Goal: Connect with others: Connect with others

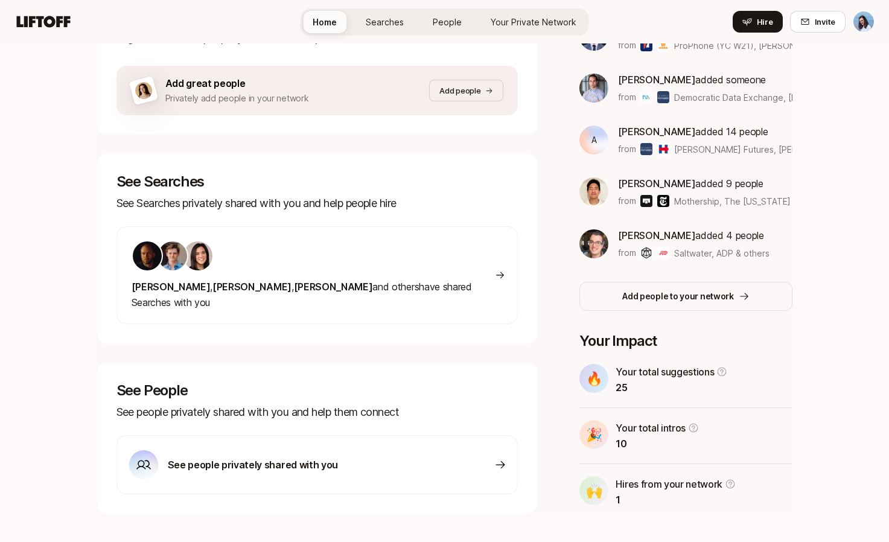
scroll to position [256, 0]
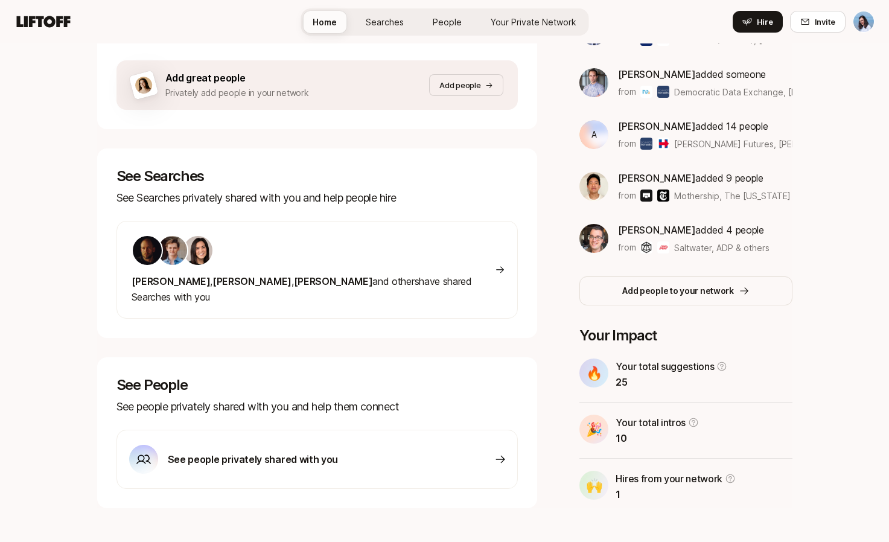
click at [448, 274] on div "Nicholas , Francis , Eleanor and others have shared Searches with you" at bounding box center [317, 270] width 402 height 98
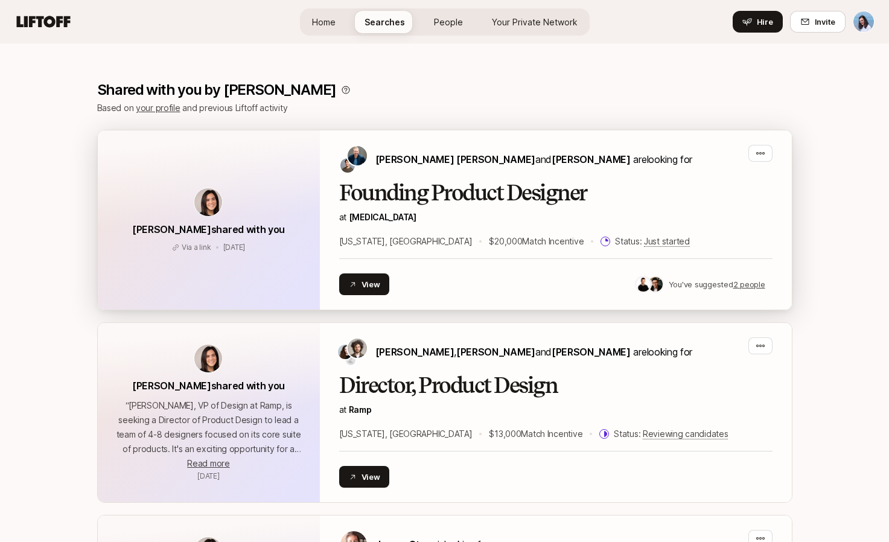
scroll to position [200, 0]
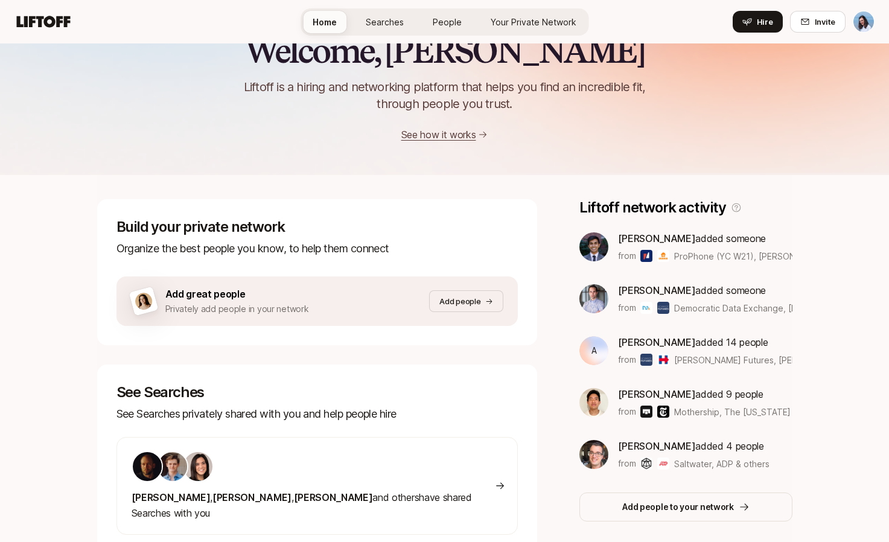
scroll to position [64, 0]
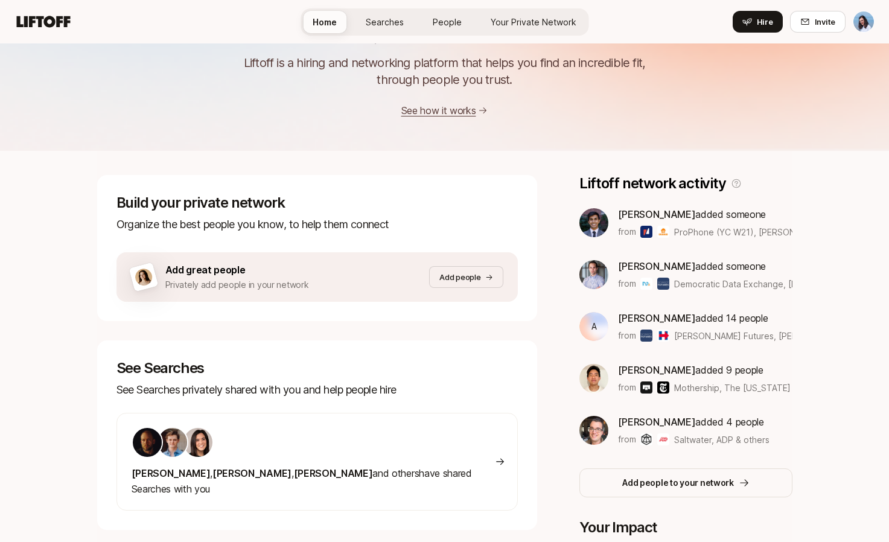
click at [812, 432] on div "Welcome, Dan 👋 Liftoff is a hiring and networking platform that helps you find …" at bounding box center [444, 363] width 889 height 769
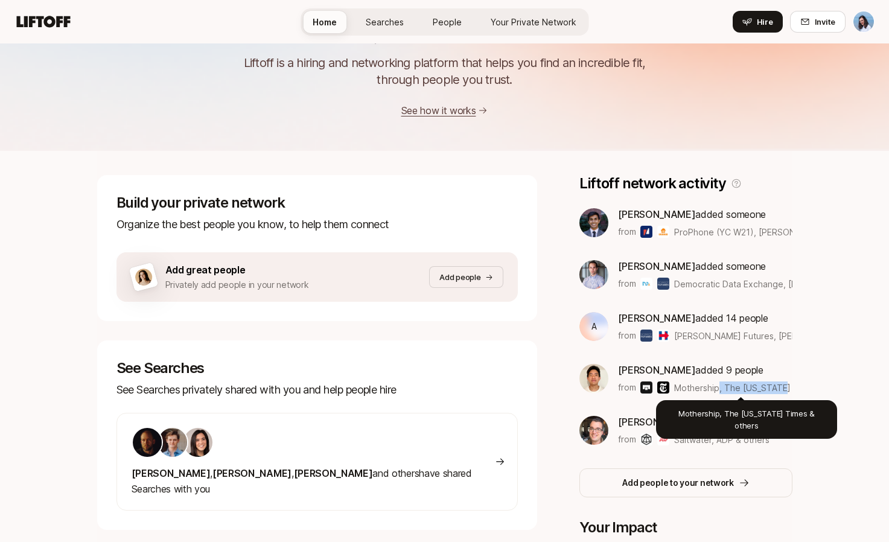
drag, startPoint x: 728, startPoint y: 388, endPoint x: 789, endPoint y: 387, distance: 61.0
click at [773, 387] on span "Mothership, The New York Times & others" at bounding box center [763, 388] width 179 height 10
click at [789, 387] on div "Jeremy Chen added 9 people from Mothership, The New York Times & others Mothers…" at bounding box center [685, 378] width 212 height 33
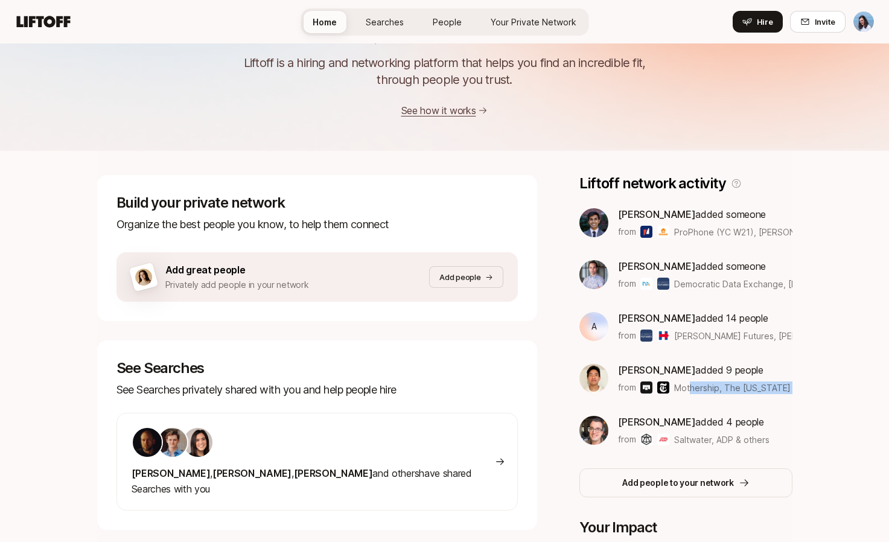
drag, startPoint x: 788, startPoint y: 387, endPoint x: 673, endPoint y: 387, distance: 114.7
click at [673, 387] on div "Jeremy Chen added 9 people from Mothership, The New York Times & others" at bounding box center [685, 378] width 212 height 33
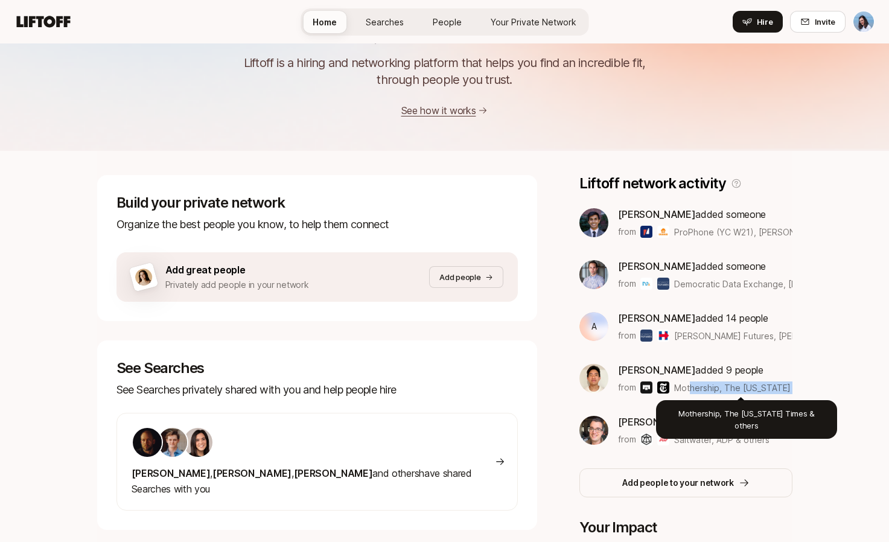
click at [757, 389] on span "Mothership, The New York Times & others" at bounding box center [763, 388] width 179 height 10
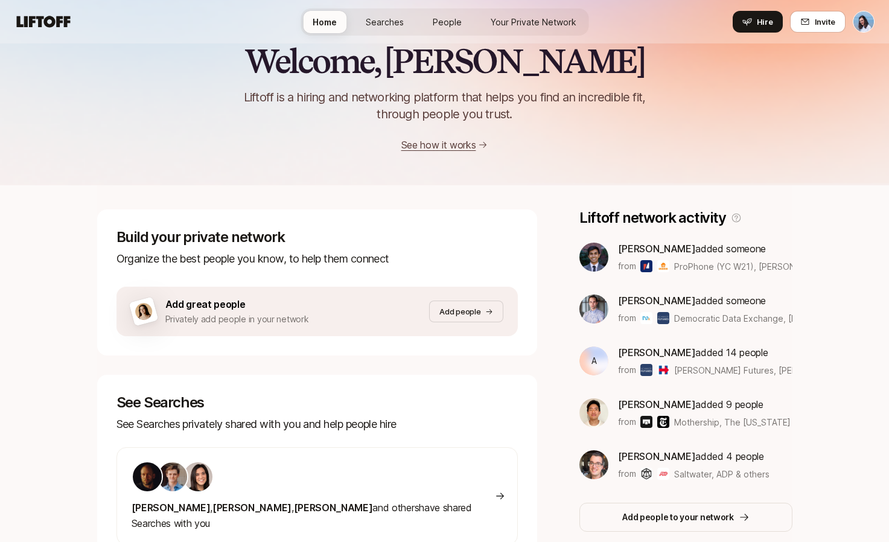
scroll to position [0, 0]
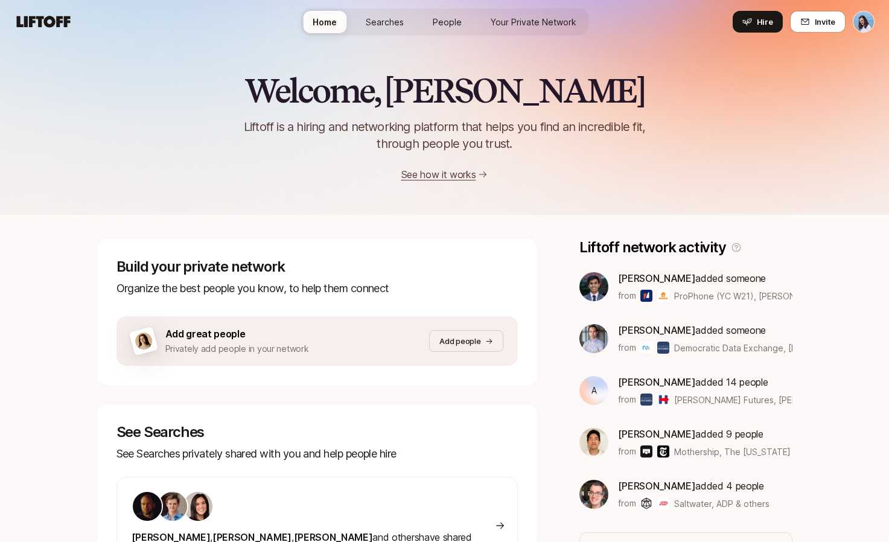
click at [383, 11] on link "Searches" at bounding box center [384, 22] width 57 height 22
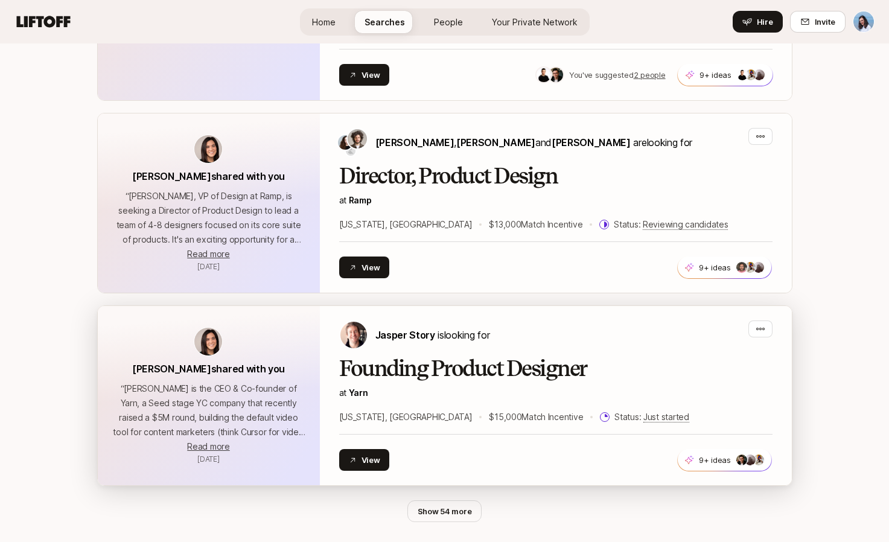
scroll to position [419, 0]
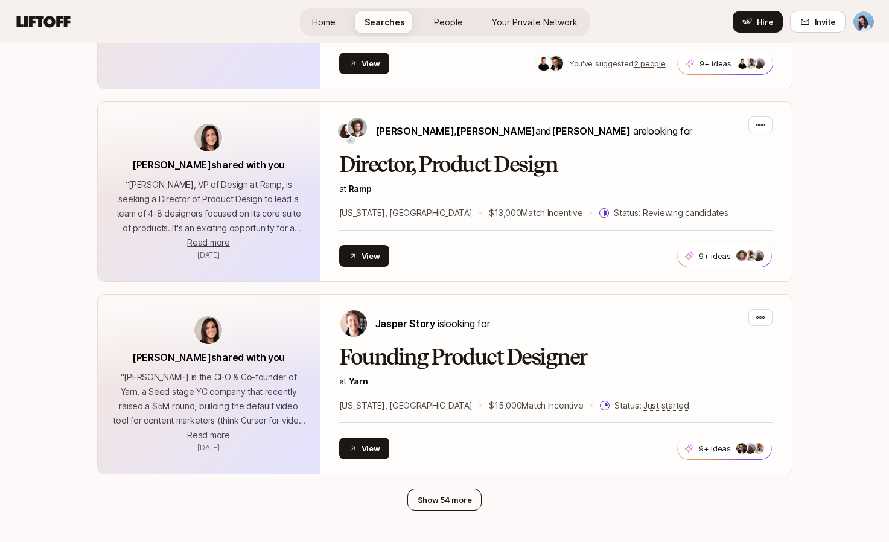
click at [440, 500] on button "Show 54 more" at bounding box center [444, 500] width 75 height 22
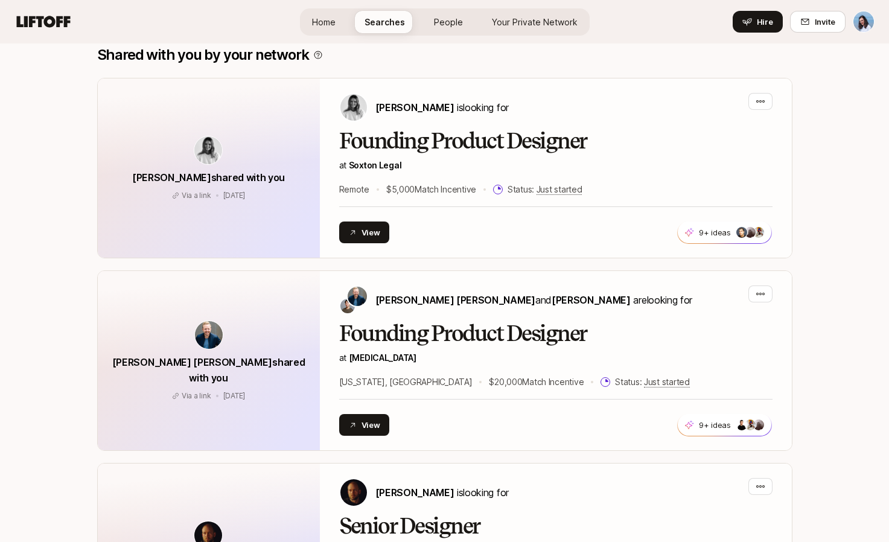
scroll to position [5986, 0]
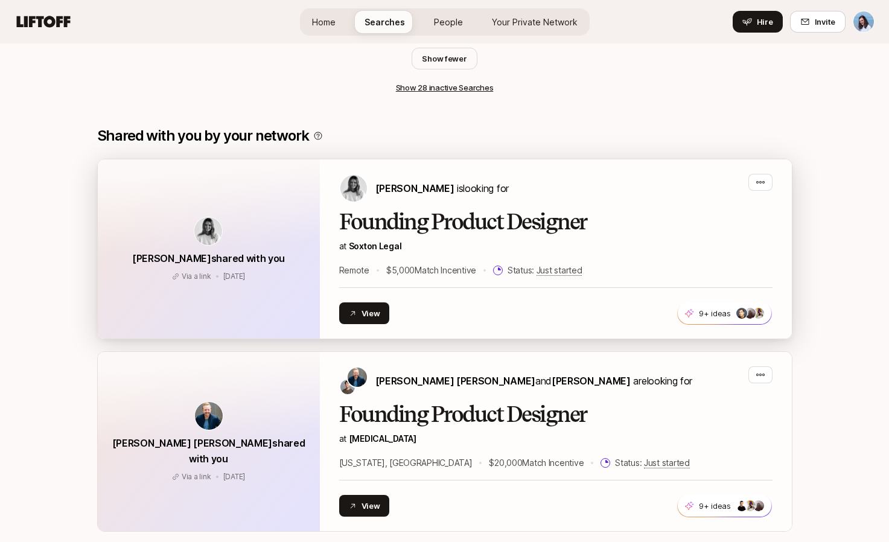
click at [620, 210] on div "Founding Product Designer at Soxton Legal Remote $5,000 Match Incentive Status:…" at bounding box center [555, 244] width 433 height 68
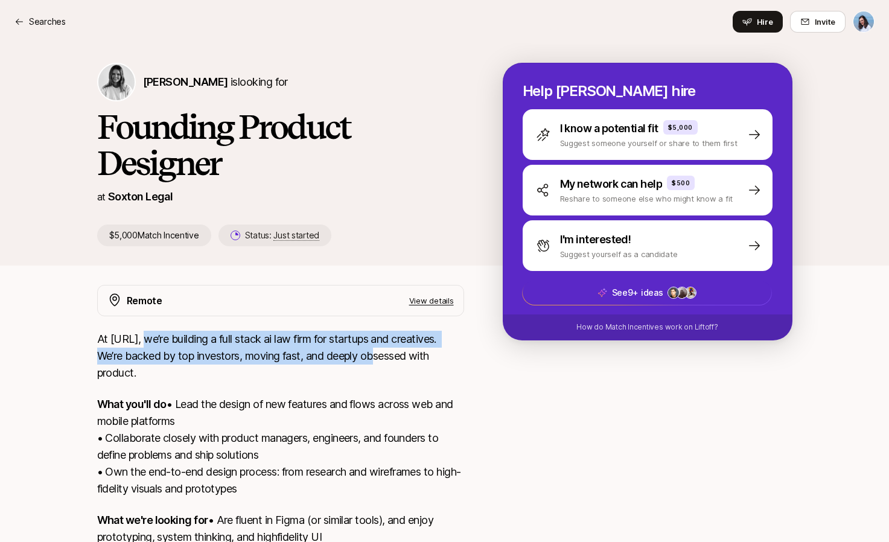
drag, startPoint x: 151, startPoint y: 337, endPoint x: 381, endPoint y: 361, distance: 231.2
click at [369, 360] on p "At [URL], we’re building a full stack ai law firm for startups and creatives. W…" at bounding box center [280, 356] width 367 height 51
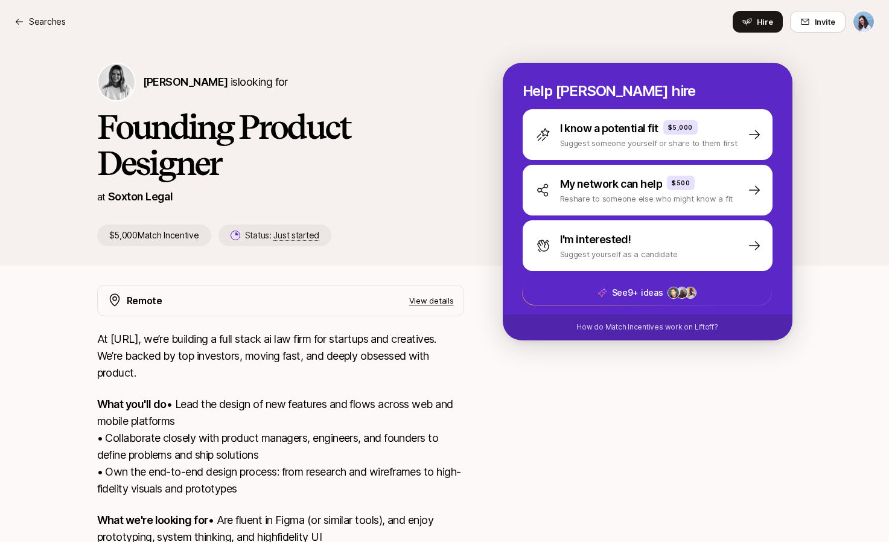
click at [390, 361] on p "At [URL], we’re building a full stack ai law firm for startups and creatives. W…" at bounding box center [280, 356] width 367 height 51
drag, startPoint x: 158, startPoint y: 354, endPoint x: 358, endPoint y: 384, distance: 203.1
click at [343, 380] on p "At [URL], we’re building a full stack ai law firm for startups and creatives. W…" at bounding box center [280, 356] width 367 height 51
click at [380, 386] on div "At Soxton.Ai, we’re building a full stack ai law firm for startups and creative…" at bounding box center [280, 479] width 367 height 297
drag, startPoint x: 109, startPoint y: 361, endPoint x: 347, endPoint y: 369, distance: 237.9
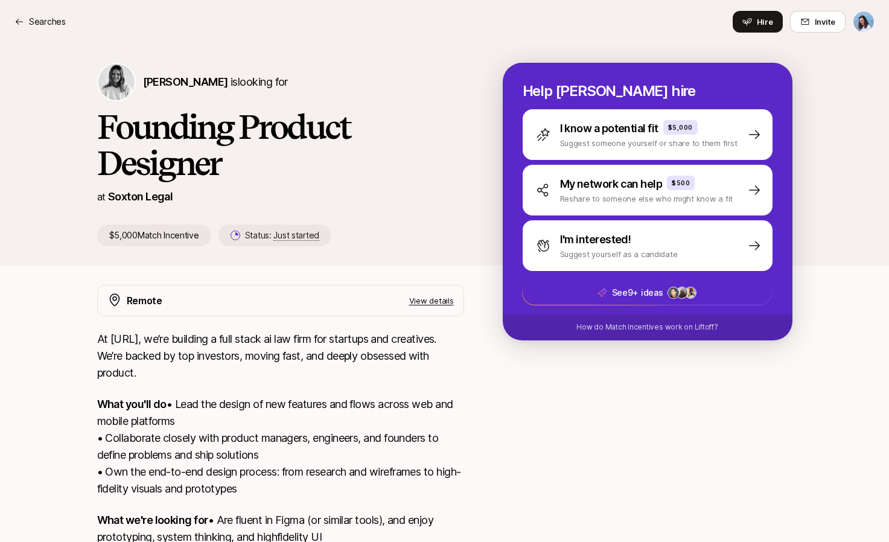
click at [338, 369] on p "At [URL], we’re building a full stack ai law firm for startups and creatives. W…" at bounding box center [280, 356] width 367 height 51
click at [375, 371] on p "At [URL], we’re building a full stack ai law firm for startups and creatives. W…" at bounding box center [280, 356] width 367 height 51
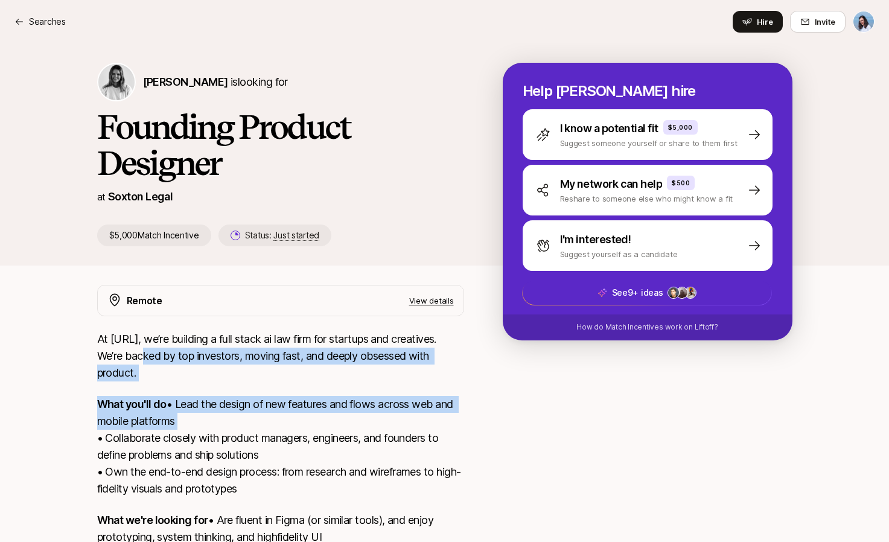
drag, startPoint x: 138, startPoint y: 355, endPoint x: 374, endPoint y: 441, distance: 250.7
click at [329, 434] on div "At Soxton.Ai, we’re building a full stack ai law firm for startups and creative…" at bounding box center [280, 479] width 367 height 297
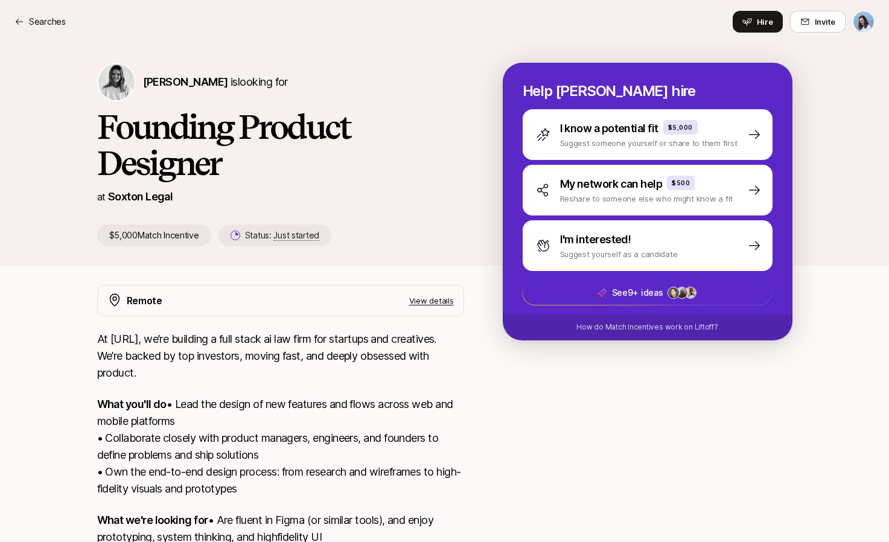
click at [378, 442] on p "What you'll do • Lead the design of new features and flows across web and mobil…" at bounding box center [280, 446] width 367 height 101
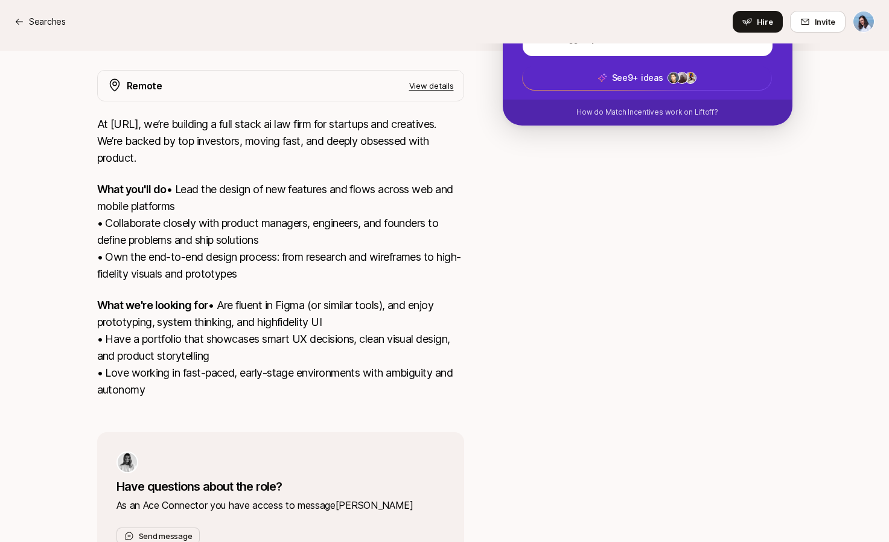
scroll to position [237, 0]
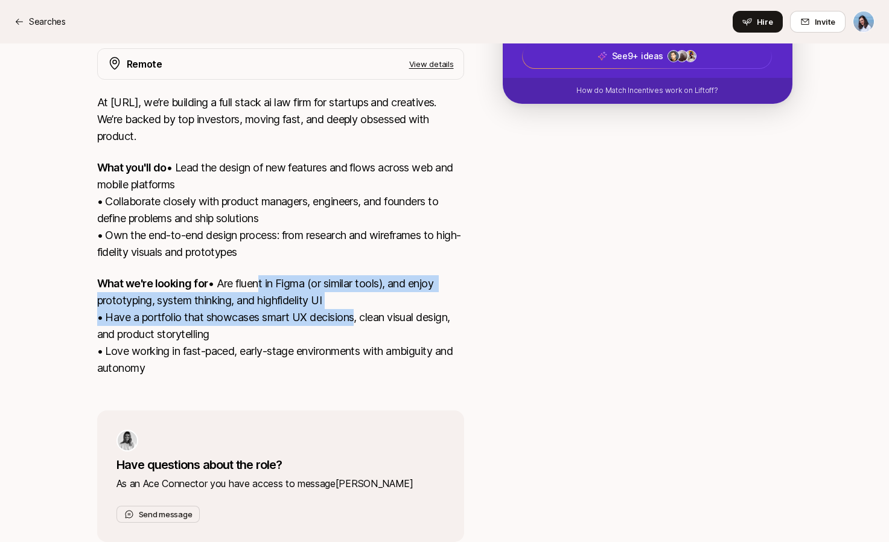
drag, startPoint x: 155, startPoint y: 322, endPoint x: 385, endPoint y: 366, distance: 234.1
click at [373, 362] on p "What we're looking for • Are fluent in Figma (or similar tools), and enjoy prot…" at bounding box center [280, 325] width 367 height 101
click at [412, 371] on p "What we're looking for • Are fluent in Figma (or similar tools), and enjoy prot…" at bounding box center [280, 325] width 367 height 101
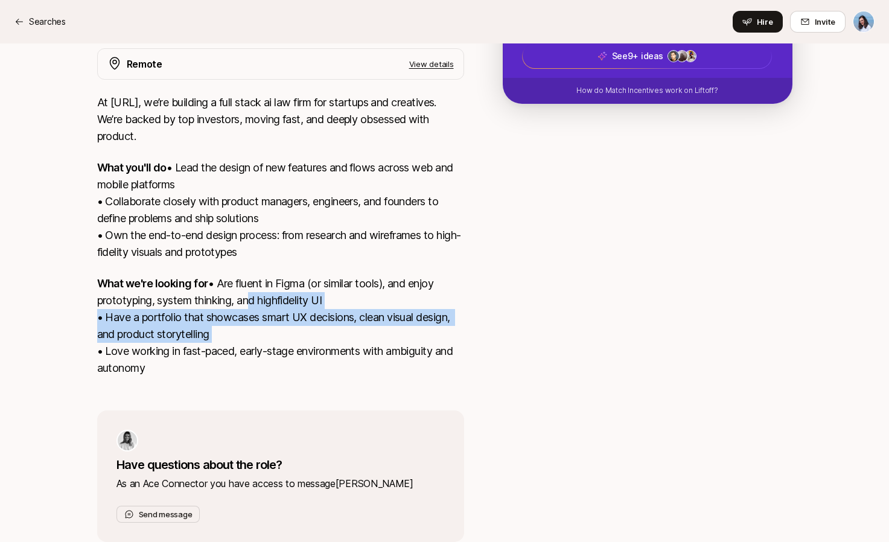
drag, startPoint x: 189, startPoint y: 352, endPoint x: 326, endPoint y: 385, distance: 140.2
click at [307, 377] on p "What we're looking for • Are fluent in Figma (or similar tools), and enjoy prot…" at bounding box center [280, 325] width 367 height 101
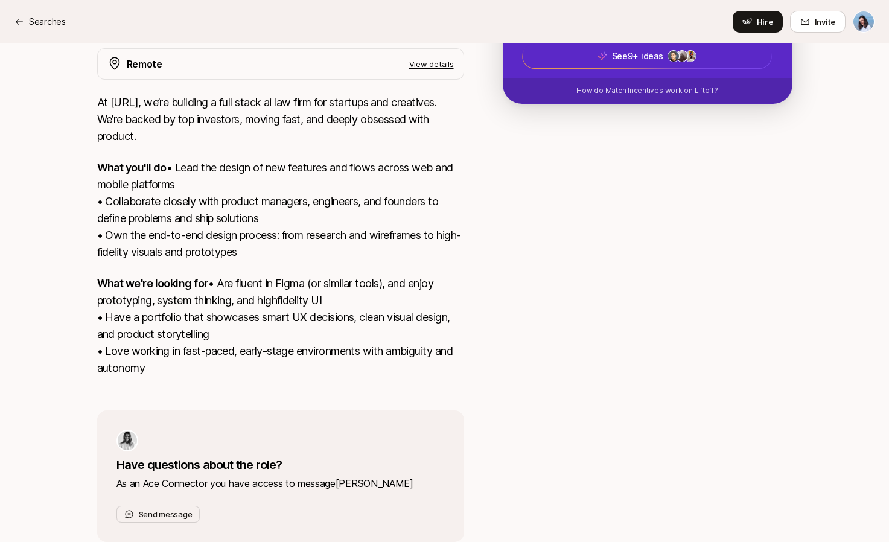
click at [329, 377] on p "What we're looking for • Are fluent in Figma (or similar tools), and enjoy prot…" at bounding box center [280, 325] width 367 height 101
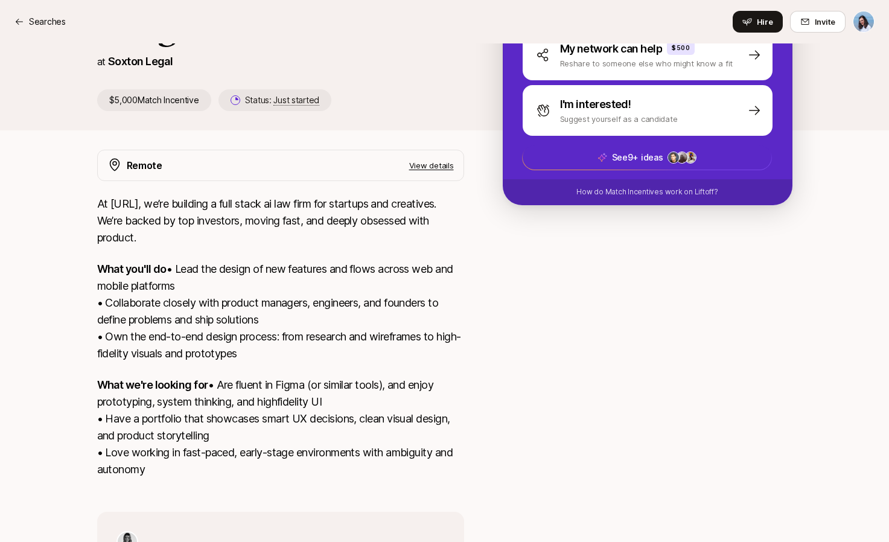
scroll to position [0, 0]
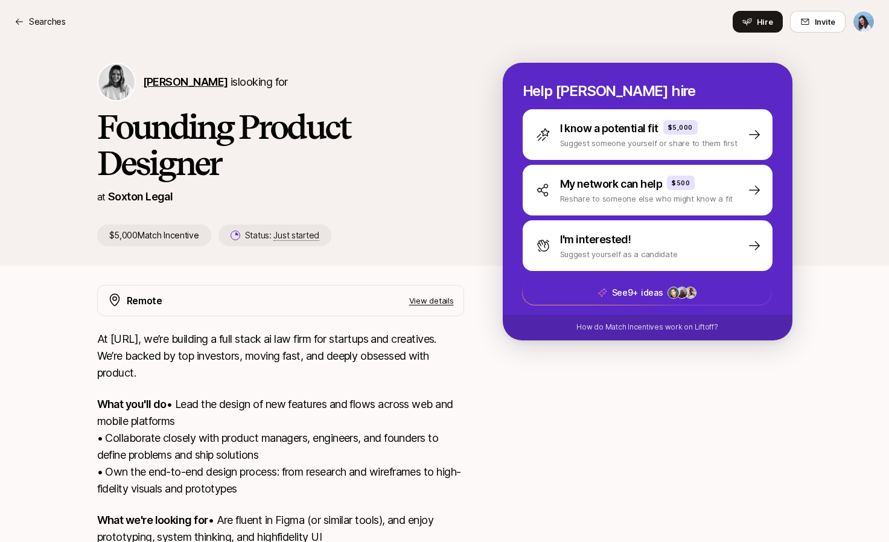
click at [181, 83] on span "[PERSON_NAME]" at bounding box center [185, 81] width 85 height 13
click at [439, 301] on p "View details" at bounding box center [431, 300] width 45 height 12
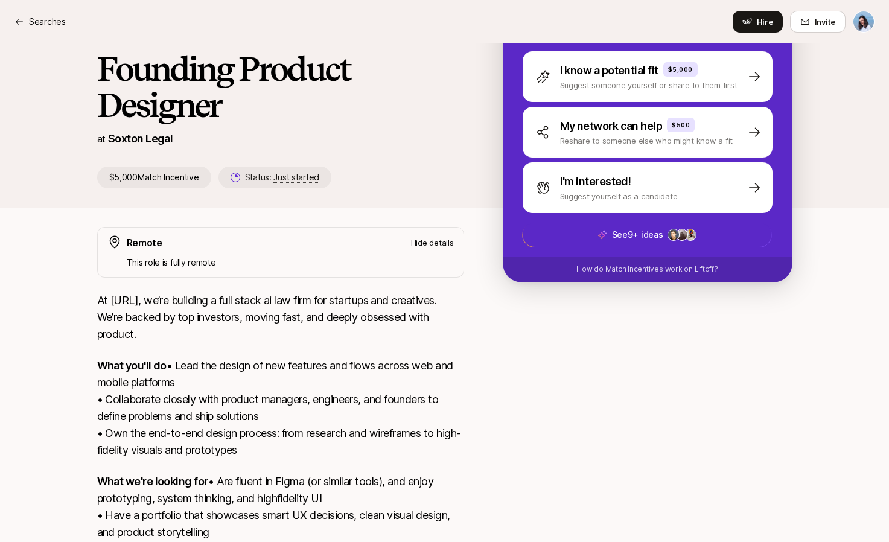
scroll to position [98, 0]
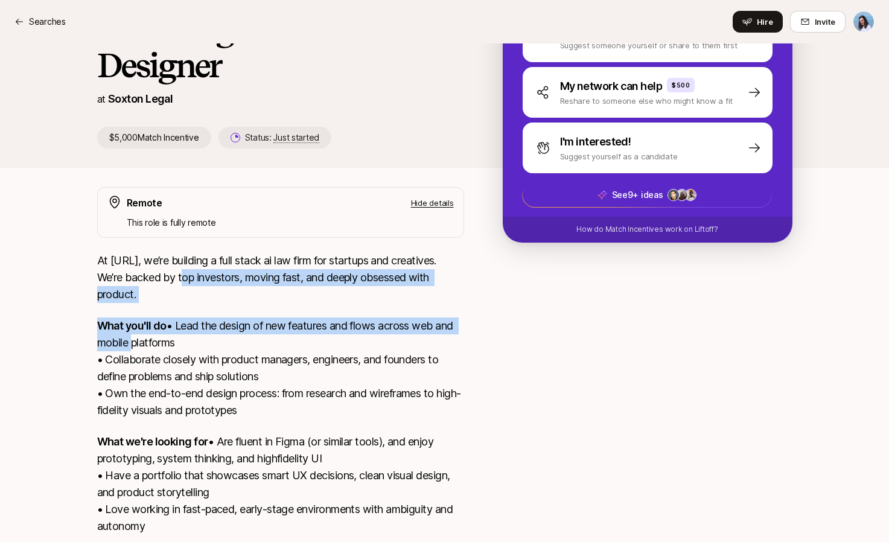
drag, startPoint x: 197, startPoint y: 275, endPoint x: 439, endPoint y: 347, distance: 251.8
click at [434, 348] on div "At Soxton.Ai, we’re building a full stack ai law firm for startups and creative…" at bounding box center [280, 400] width 367 height 297
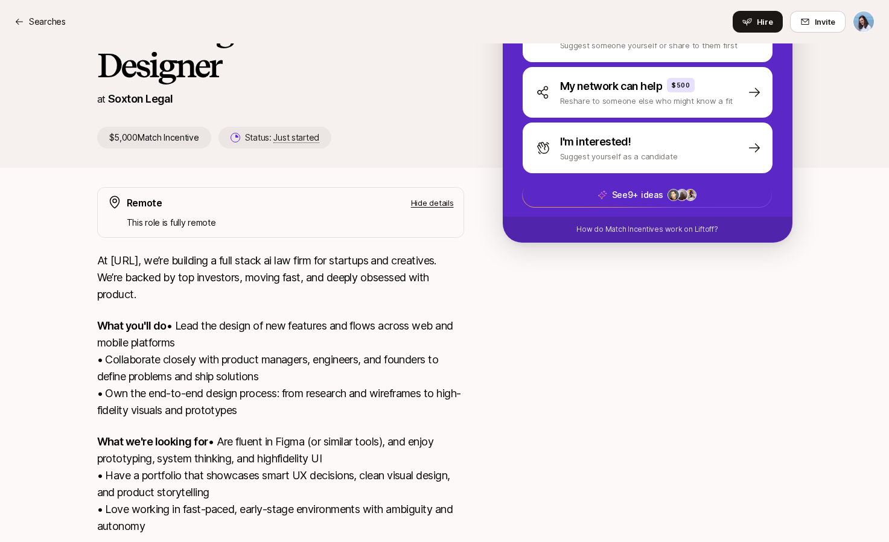
click at [439, 347] on p "What you'll do • Lead the design of new features and flows across web and mobil…" at bounding box center [280, 367] width 367 height 101
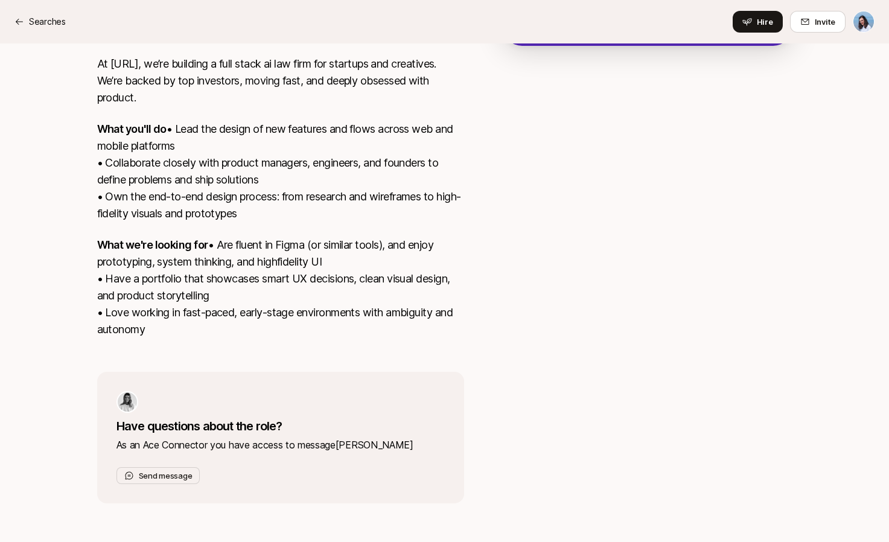
scroll to position [326, 0]
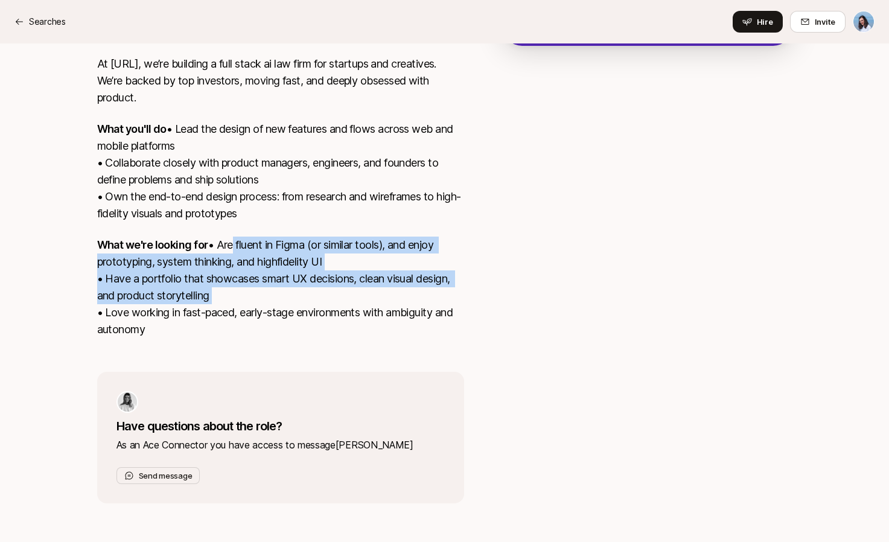
drag, startPoint x: 143, startPoint y: 263, endPoint x: 399, endPoint y: 297, distance: 258.2
click at [394, 296] on p "What we're looking for • Are fluent in Figma (or similar tools), and enjoy prot…" at bounding box center [280, 287] width 367 height 101
click at [426, 299] on p "What we're looking for • Are fluent in Figma (or similar tools), and enjoy prot…" at bounding box center [280, 287] width 367 height 101
drag, startPoint x: 113, startPoint y: 305, endPoint x: 432, endPoint y: 332, distance: 319.8
click at [416, 331] on p "What we're looking for • Are fluent in Figma (or similar tools), and enjoy prot…" at bounding box center [280, 287] width 367 height 101
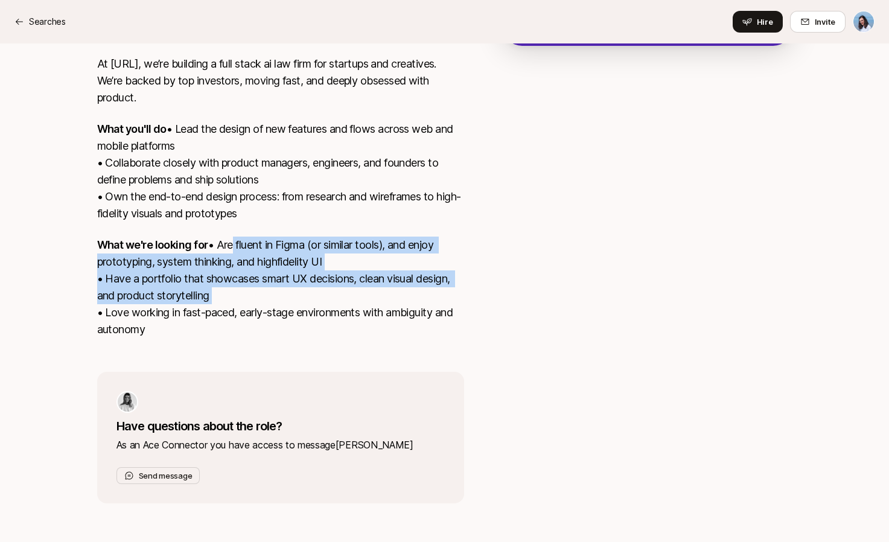
click at [444, 333] on p "What we're looking for • Are fluent in Figma (or similar tools), and enjoy prot…" at bounding box center [280, 287] width 367 height 101
drag, startPoint x: 117, startPoint y: 315, endPoint x: 410, endPoint y: 340, distance: 294.3
click at [381, 336] on p "What we're looking for • Are fluent in Figma (or similar tools), and enjoy prot…" at bounding box center [280, 287] width 367 height 101
click at [411, 338] on p "What we're looking for • Are fluent in Figma (or similar tools), and enjoy prot…" at bounding box center [280, 287] width 367 height 101
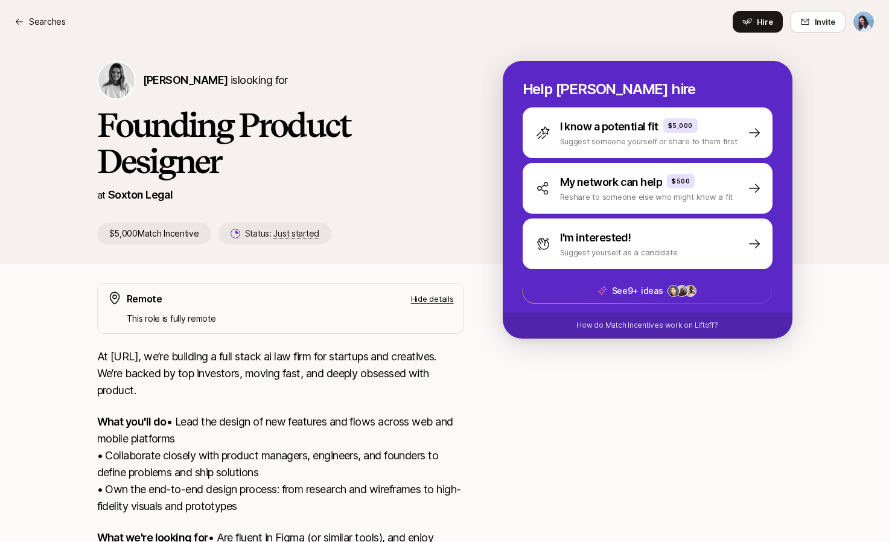
scroll to position [0, 0]
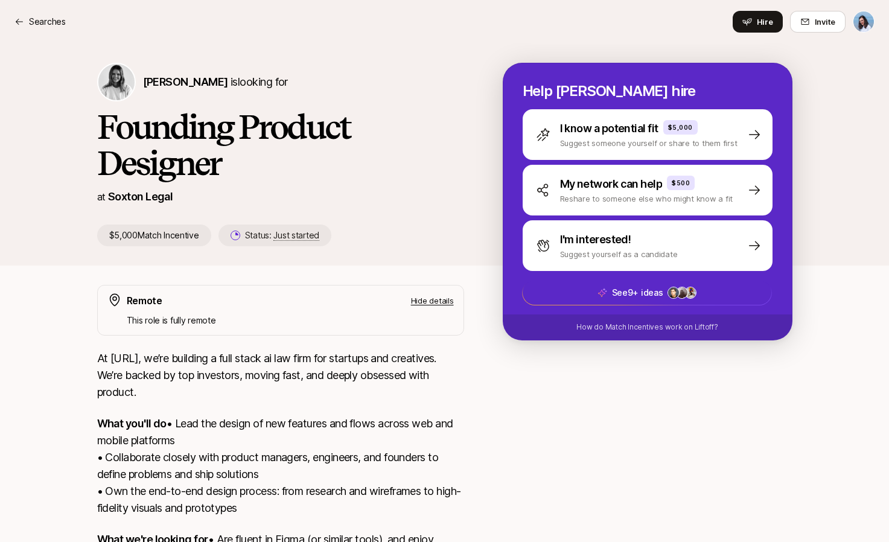
click at [445, 301] on p "Hide details" at bounding box center [432, 300] width 43 height 12
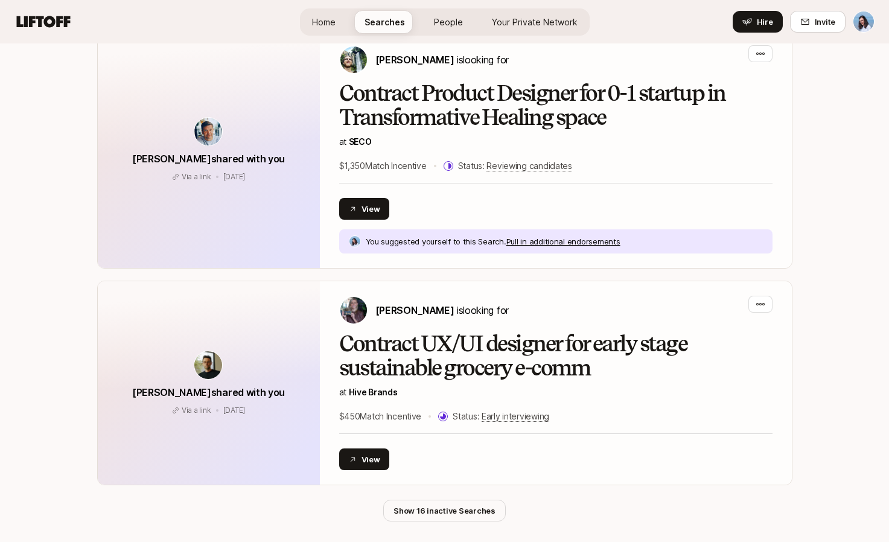
scroll to position [7675, 0]
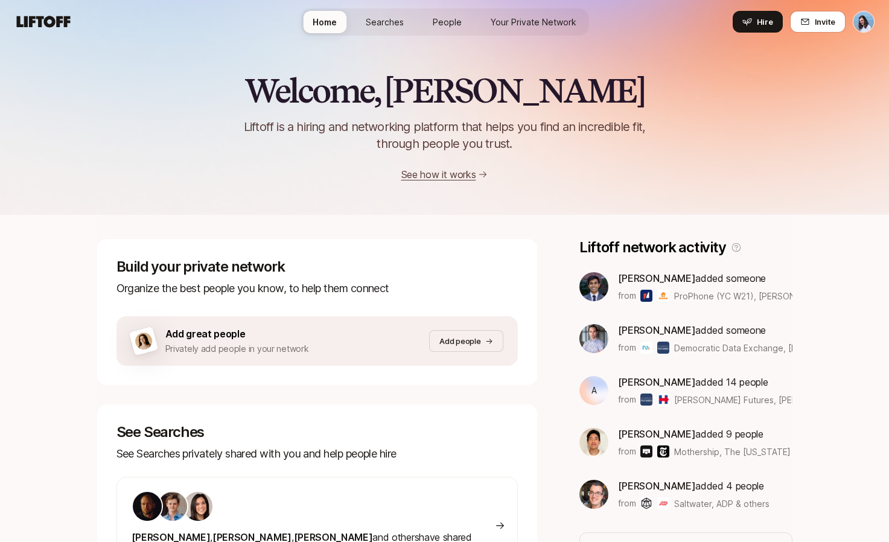
click at [543, 12] on link "Your Private Network" at bounding box center [533, 22] width 105 height 22
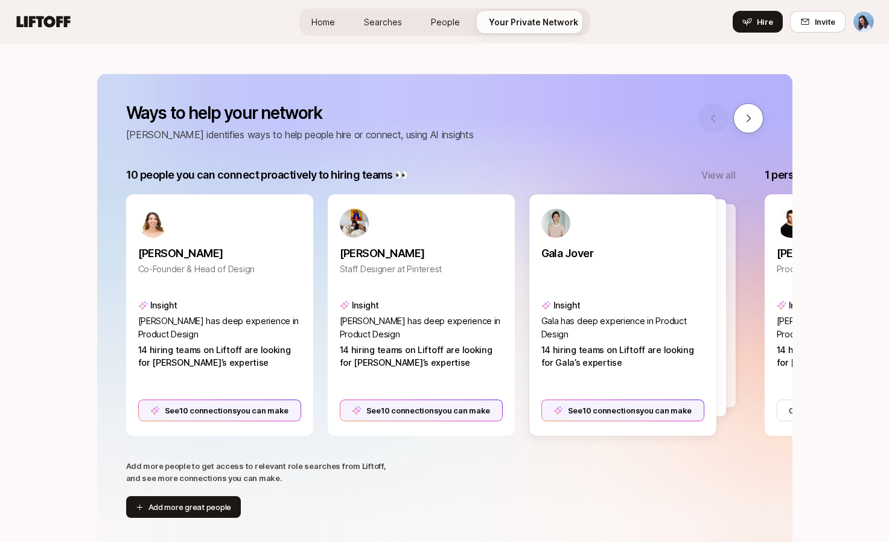
scroll to position [121, 0]
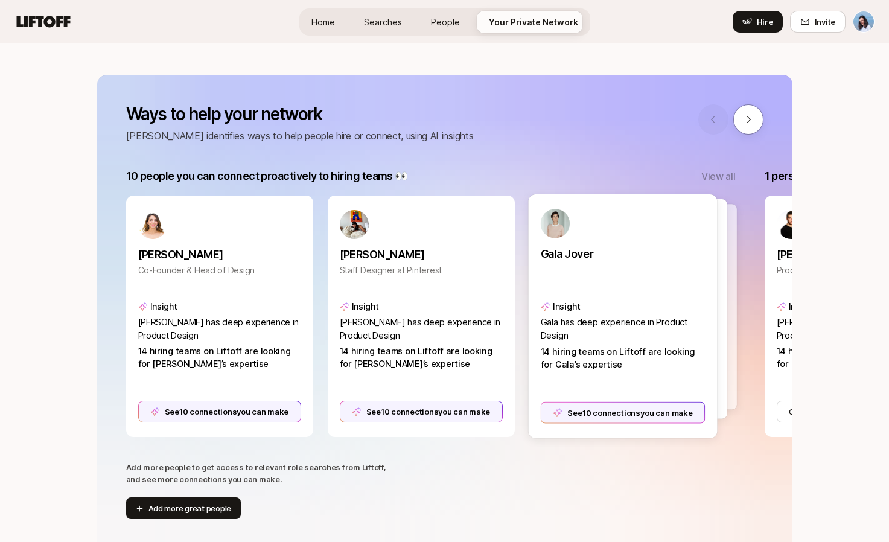
click at [733, 328] on div at bounding box center [641, 306] width 189 height 205
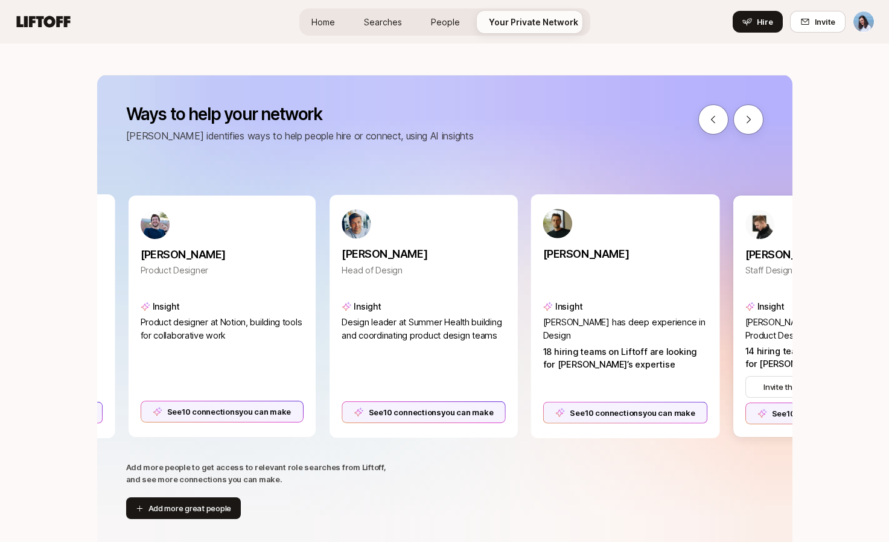
scroll to position [0, 605]
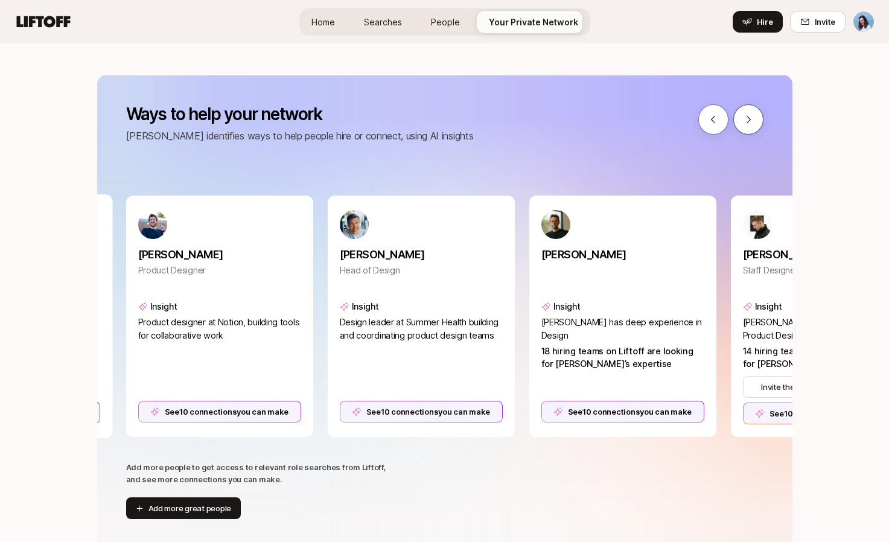
click at [751, 116] on icon at bounding box center [748, 119] width 11 height 11
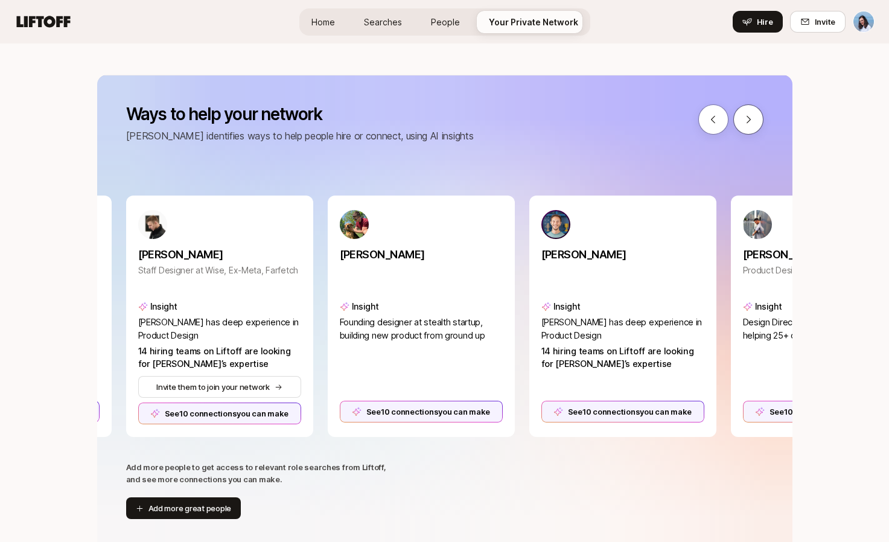
click at [751, 116] on icon at bounding box center [748, 119] width 11 height 11
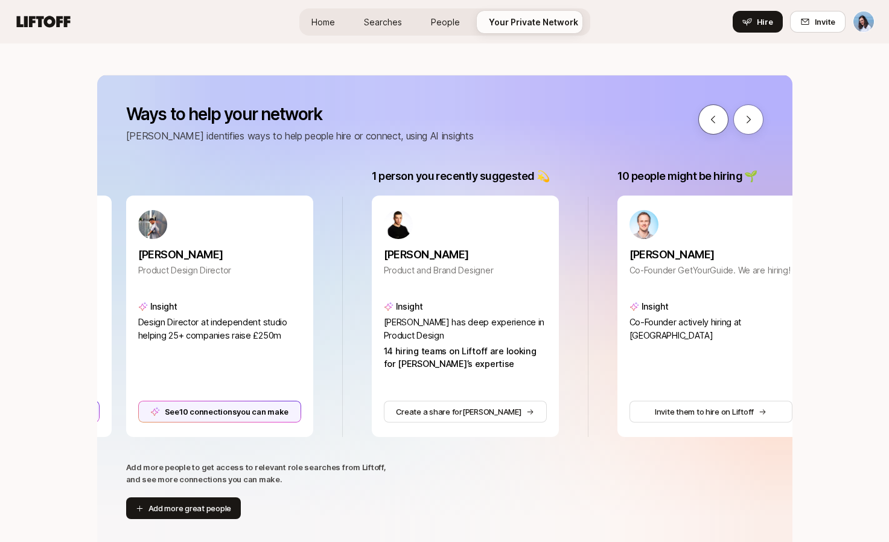
click at [707, 119] on button at bounding box center [713, 119] width 30 height 30
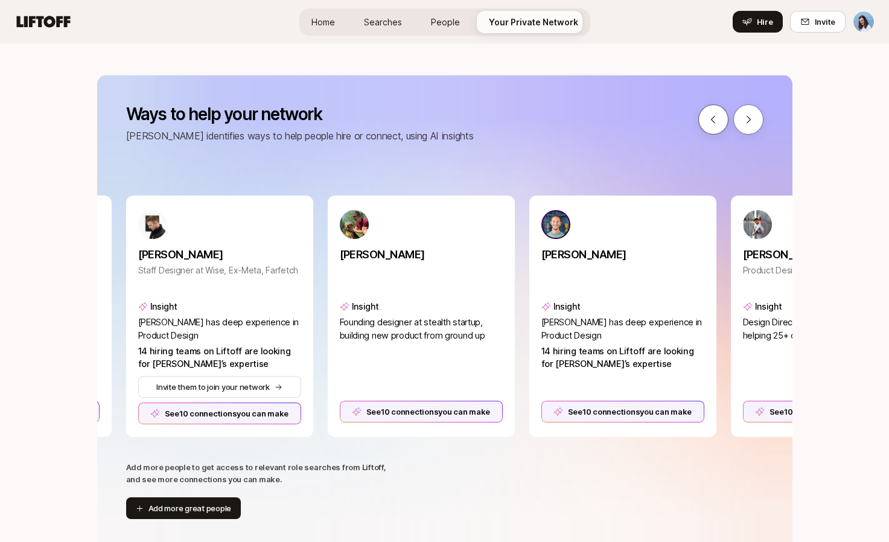
click at [707, 119] on button at bounding box center [713, 119] width 30 height 30
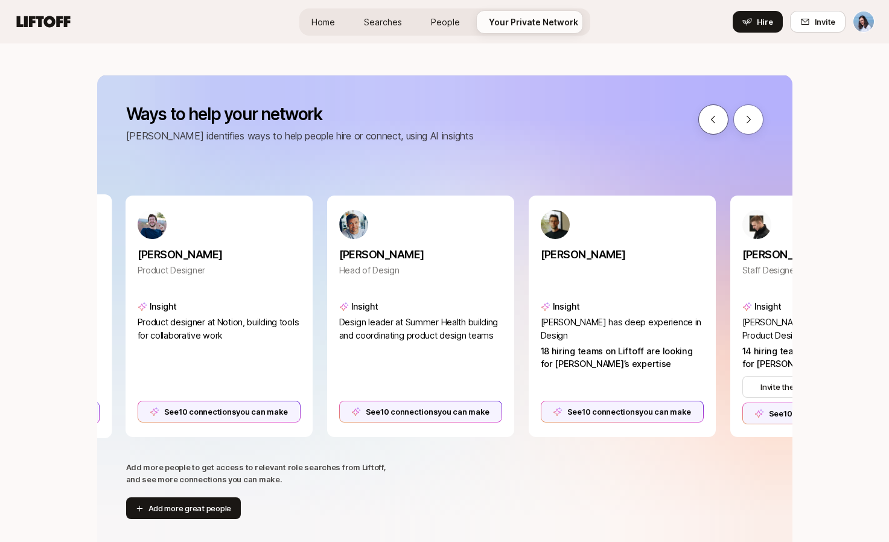
click at [707, 119] on button at bounding box center [713, 119] width 30 height 30
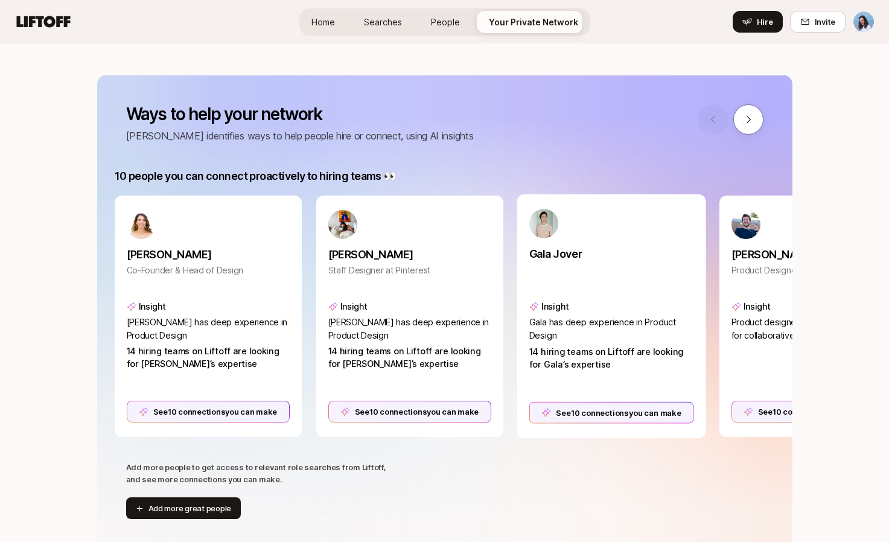
scroll to position [0, 0]
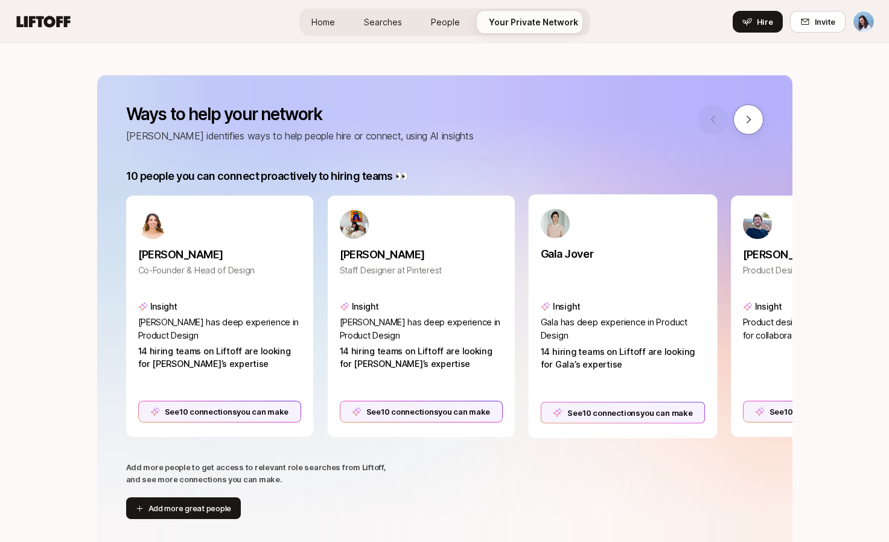
click at [707, 119] on div at bounding box center [730, 119] width 65 height 30
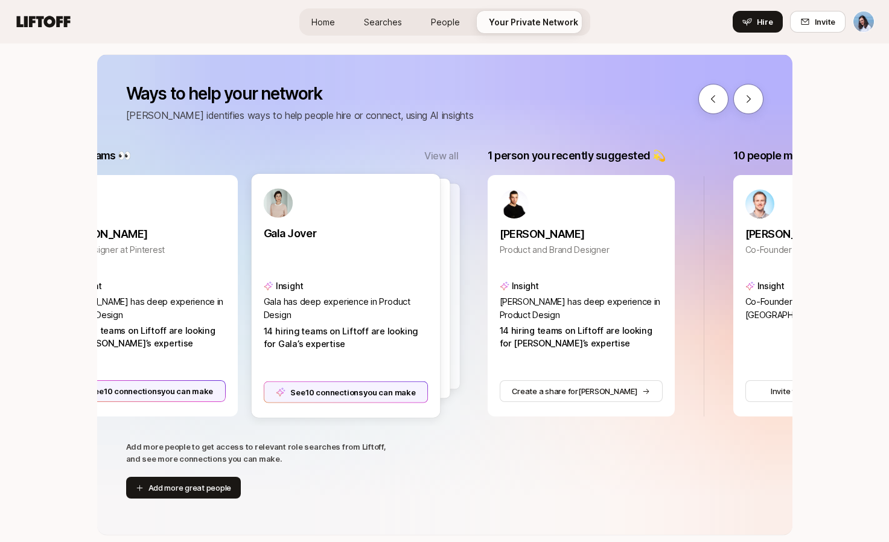
scroll to position [0, 236]
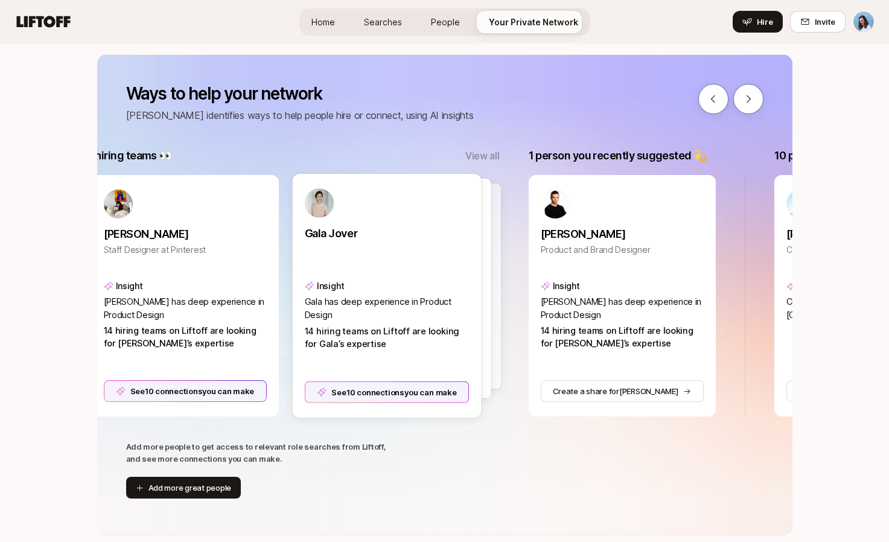
click at [390, 284] on div "Insight" at bounding box center [386, 286] width 165 height 14
drag, startPoint x: 422, startPoint y: 250, endPoint x: 414, endPoint y: 253, distance: 8.4
click at [422, 250] on div "Gala Jover" at bounding box center [386, 245] width 165 height 54
click at [221, 242] on p "Staff Designer at Pinterest" at bounding box center [185, 249] width 165 height 14
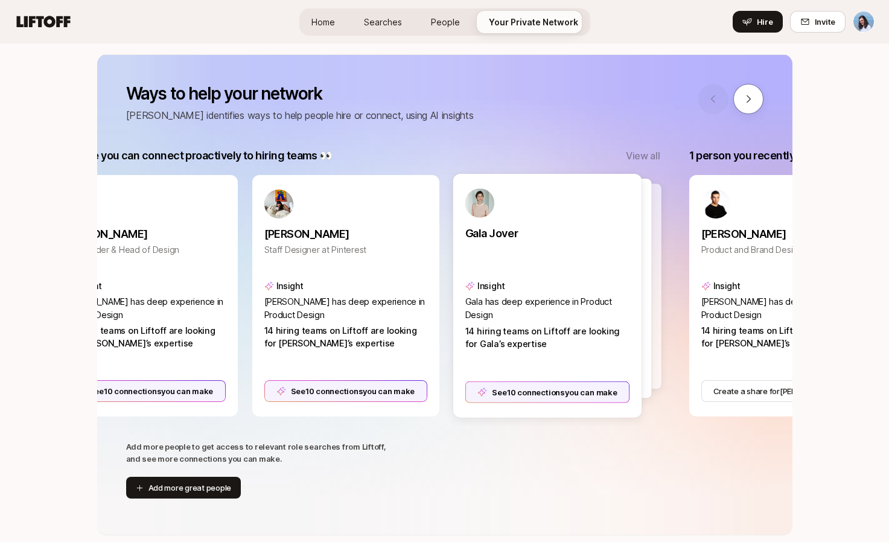
scroll to position [0, 0]
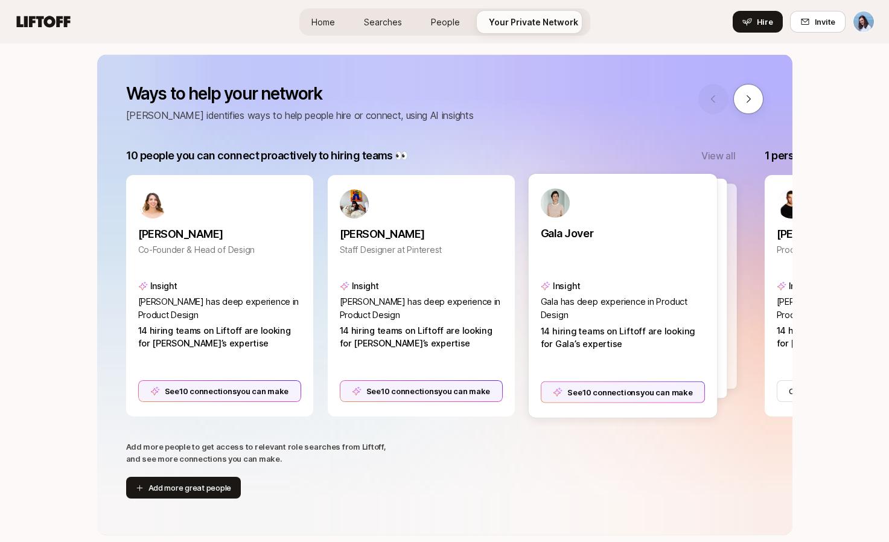
click at [728, 316] on div at bounding box center [641, 285] width 189 height 205
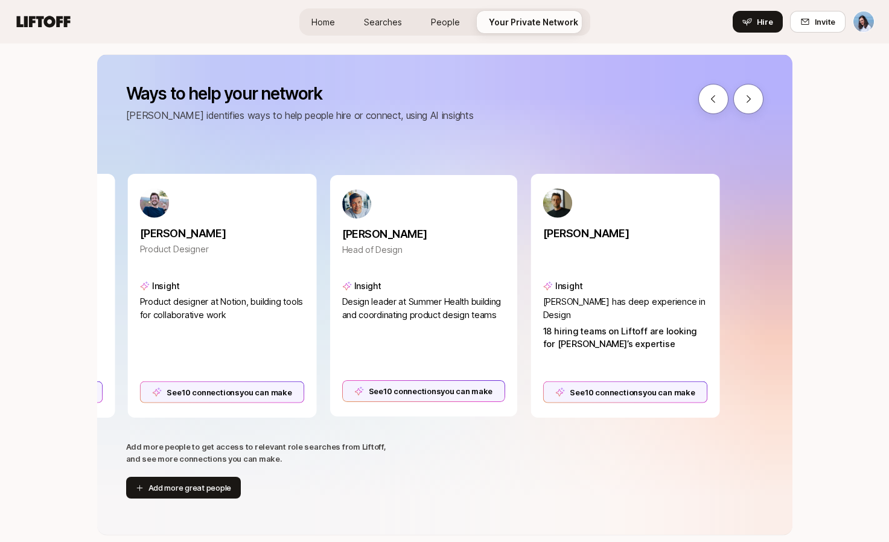
scroll to position [0, 605]
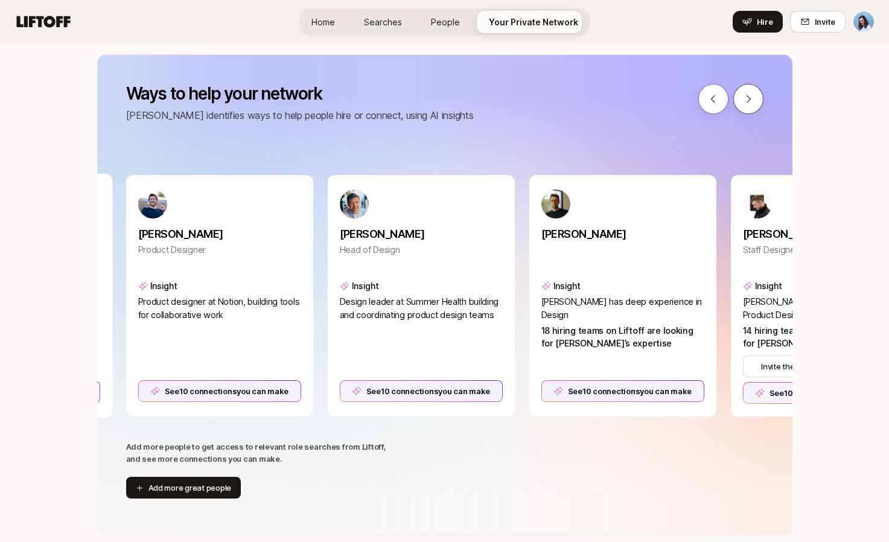
click at [747, 95] on icon at bounding box center [748, 99] width 11 height 11
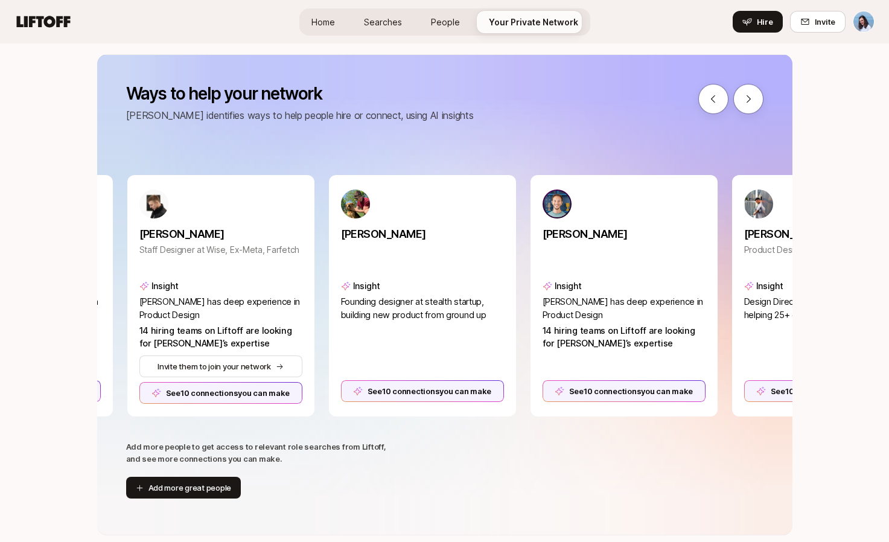
scroll to position [0, 1209]
click at [616, 229] on p "Luis Ouriach" at bounding box center [622, 233] width 165 height 17
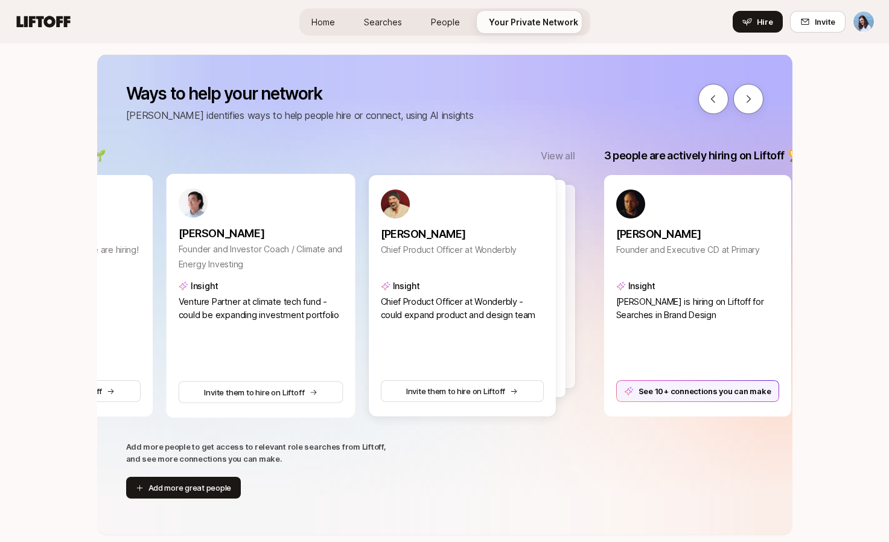
scroll to position [0, 2555]
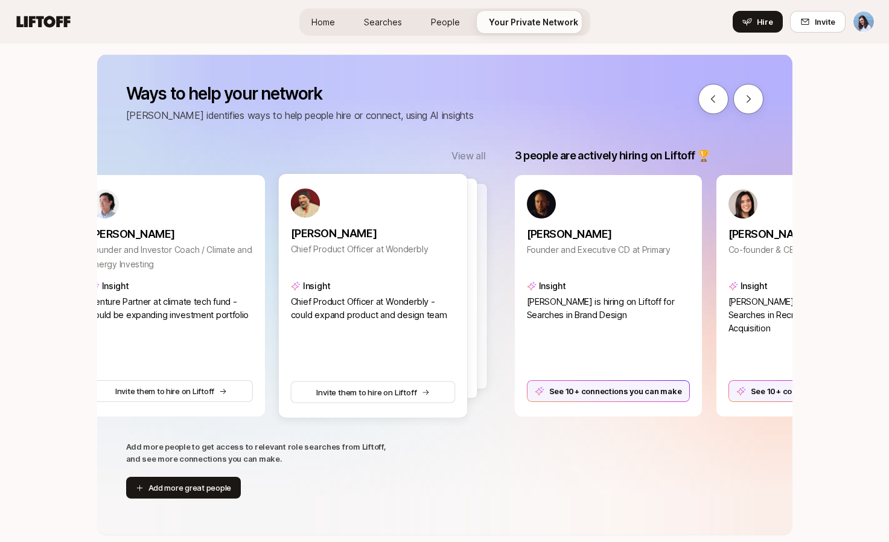
click at [475, 253] on div at bounding box center [382, 289] width 189 height 220
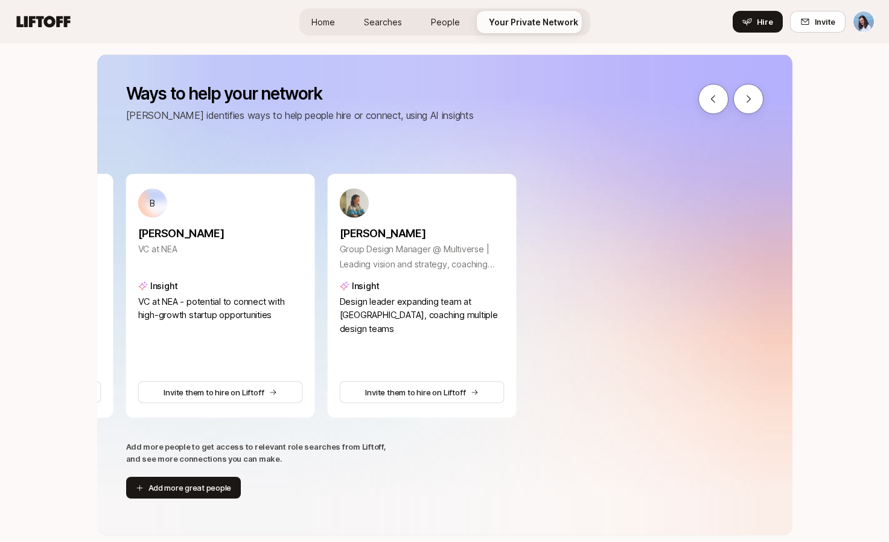
scroll to position [0, 2910]
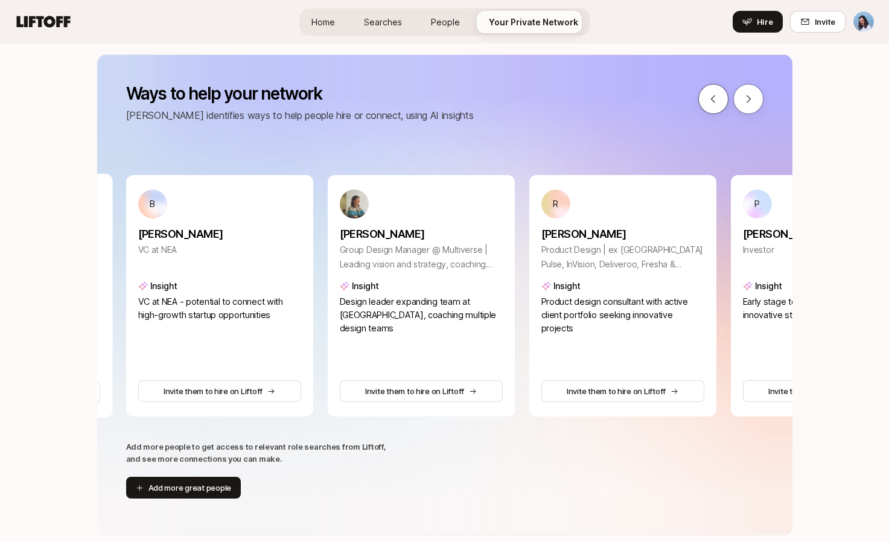
click at [710, 101] on icon at bounding box center [713, 99] width 11 height 11
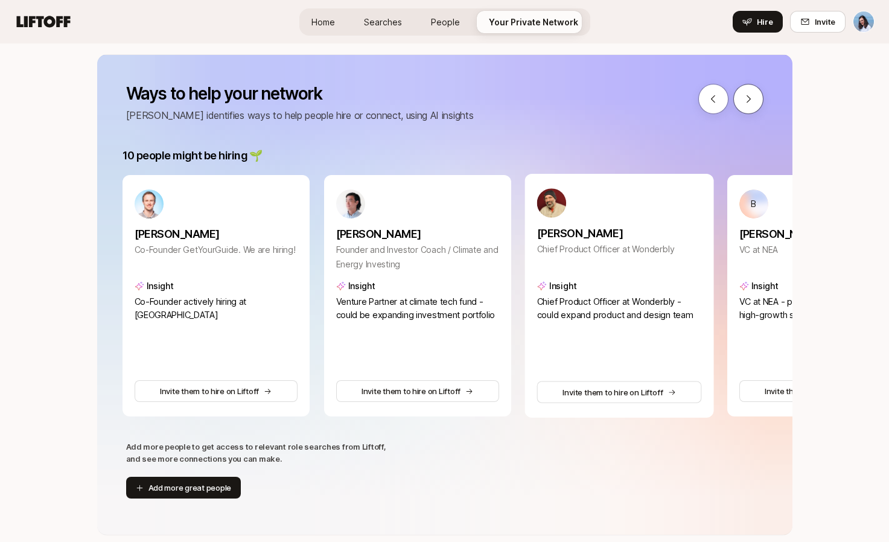
scroll to position [0, 2305]
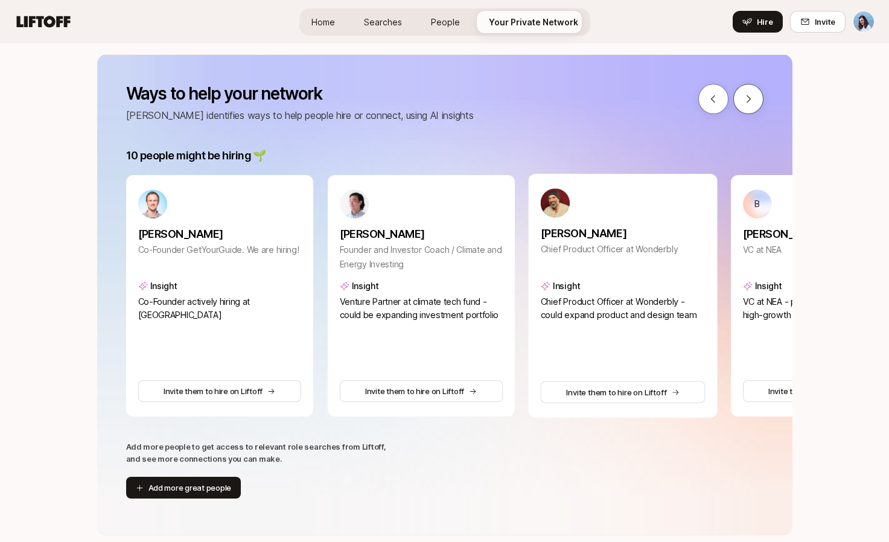
click at [746, 98] on icon at bounding box center [748, 99] width 11 height 11
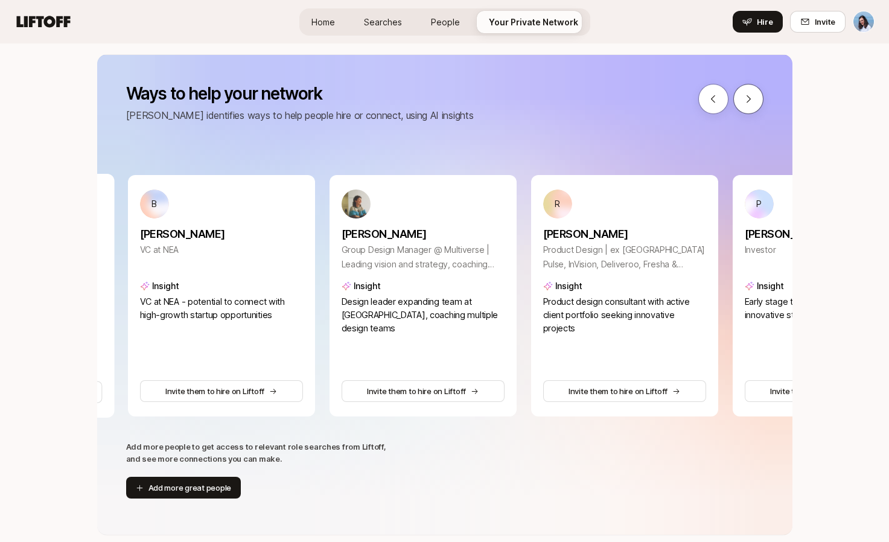
scroll to position [0, 2910]
drag, startPoint x: 209, startPoint y: 305, endPoint x: 282, endPoint y: 326, distance: 76.0
click at [267, 325] on div "B Brandon Christie VC at NEA Insight VC at NEA - potential to connect with high…" at bounding box center [219, 296] width 189 height 244
click at [708, 97] on icon at bounding box center [713, 99] width 11 height 11
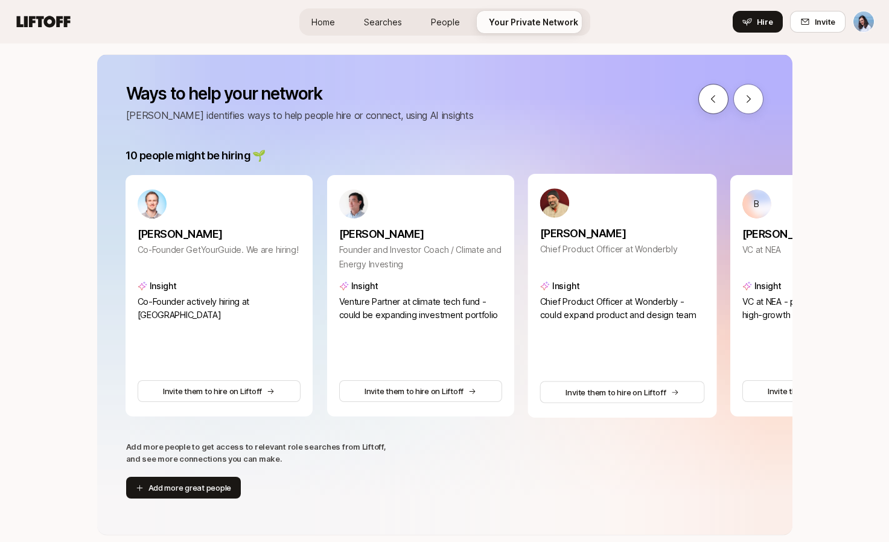
scroll to position [0, 2305]
click at [750, 101] on icon at bounding box center [748, 99] width 11 height 11
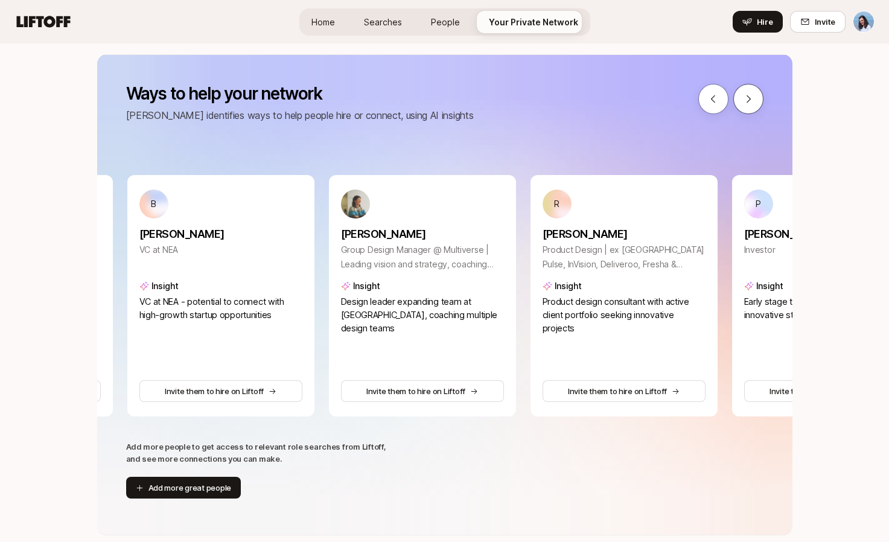
scroll to position [0, 2910]
click at [750, 101] on icon at bounding box center [748, 99] width 11 height 11
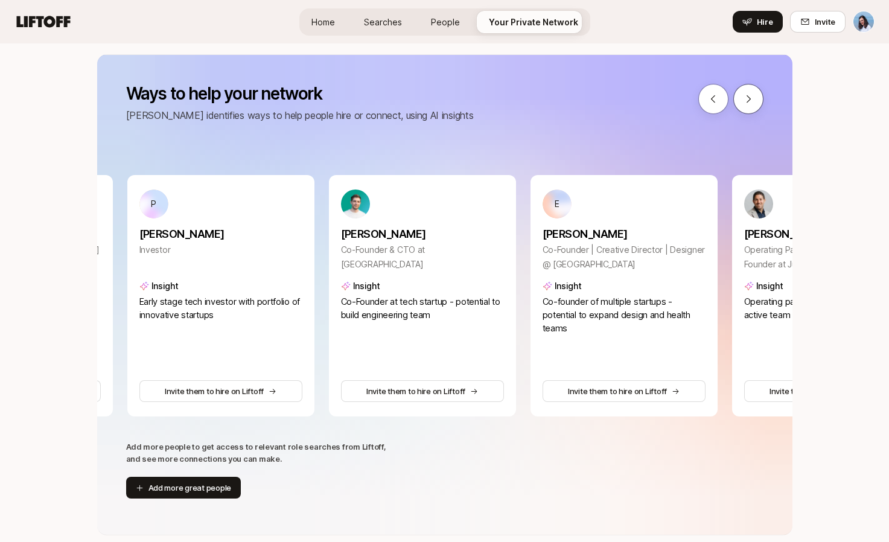
scroll to position [0, 3515]
click at [747, 100] on icon at bounding box center [748, 99] width 11 height 11
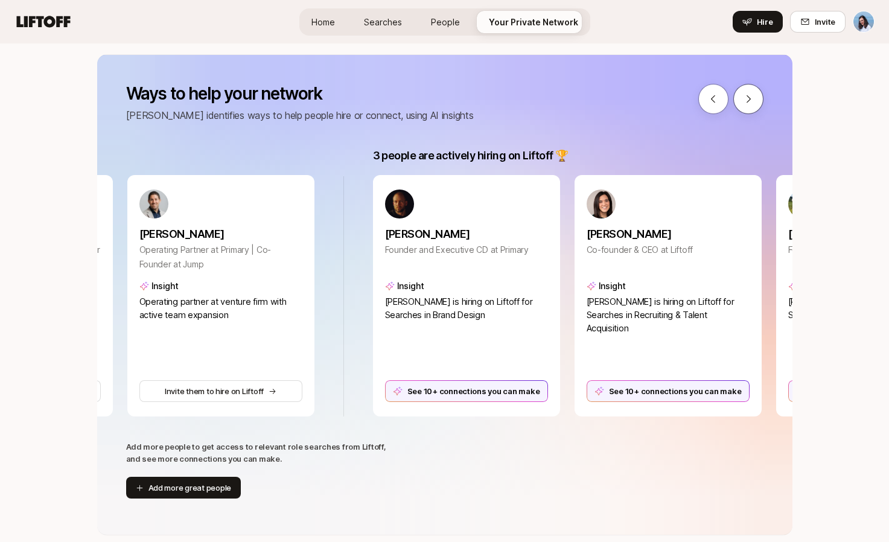
scroll to position [0, 4119]
click at [747, 100] on icon at bounding box center [748, 99] width 11 height 11
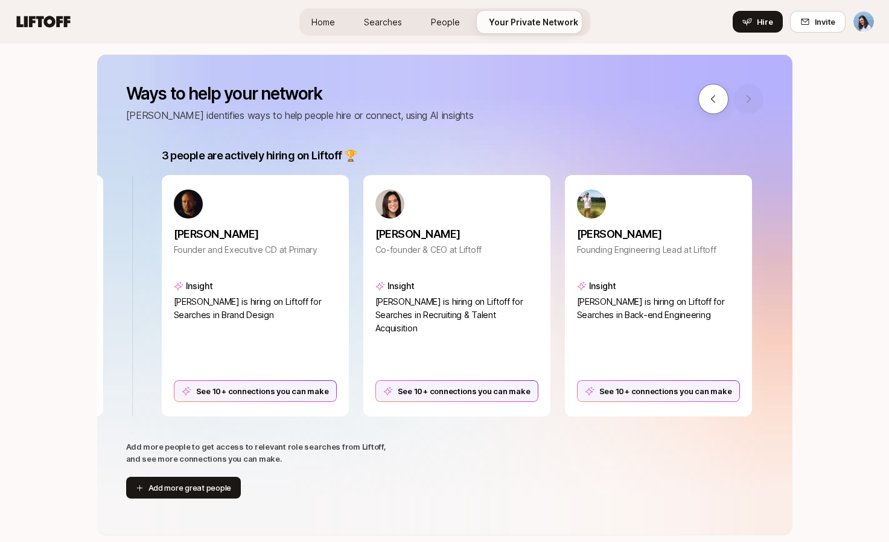
scroll to position [0, 4365]
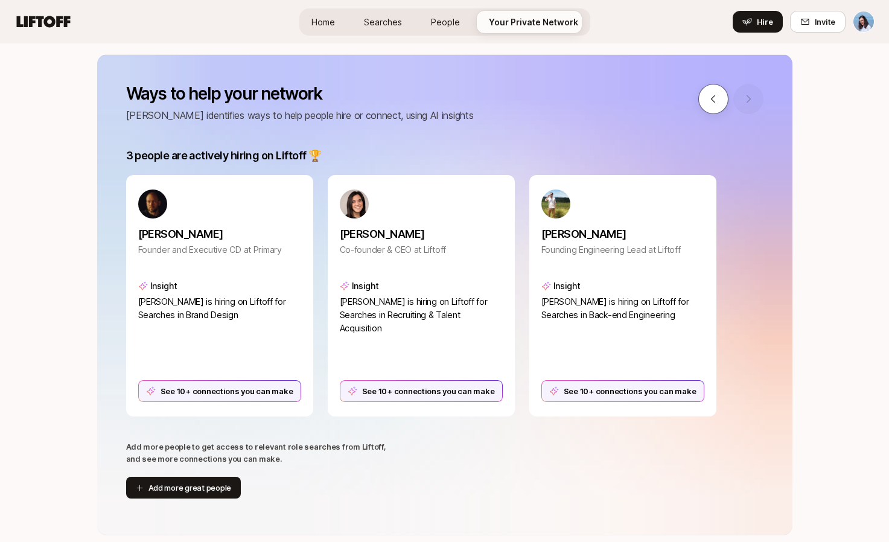
click at [710, 100] on icon at bounding box center [713, 99] width 11 height 11
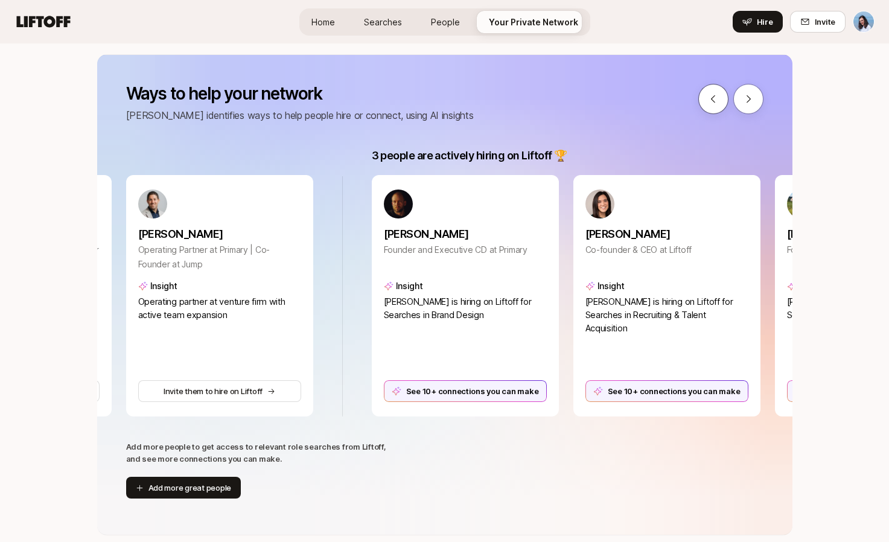
click at [710, 100] on icon at bounding box center [713, 99] width 11 height 11
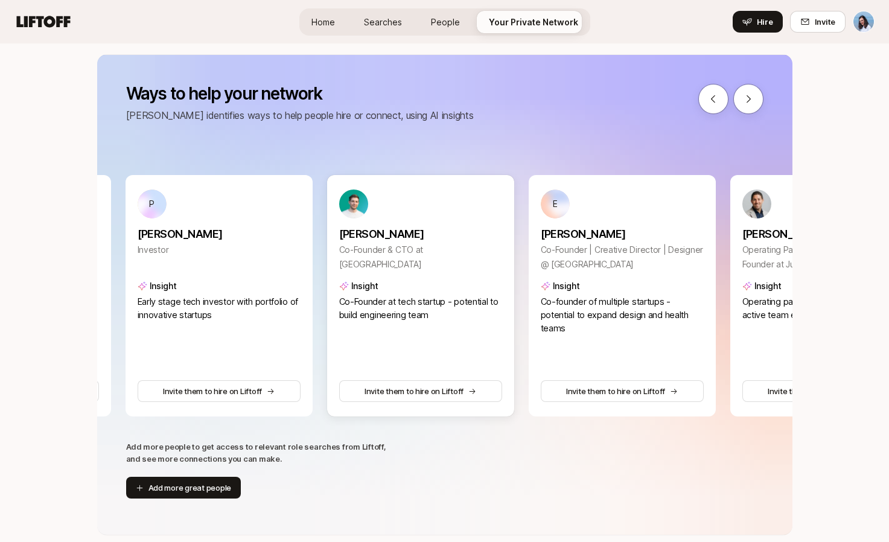
scroll to position [0, 3515]
click at [713, 100] on icon at bounding box center [713, 99] width 11 height 11
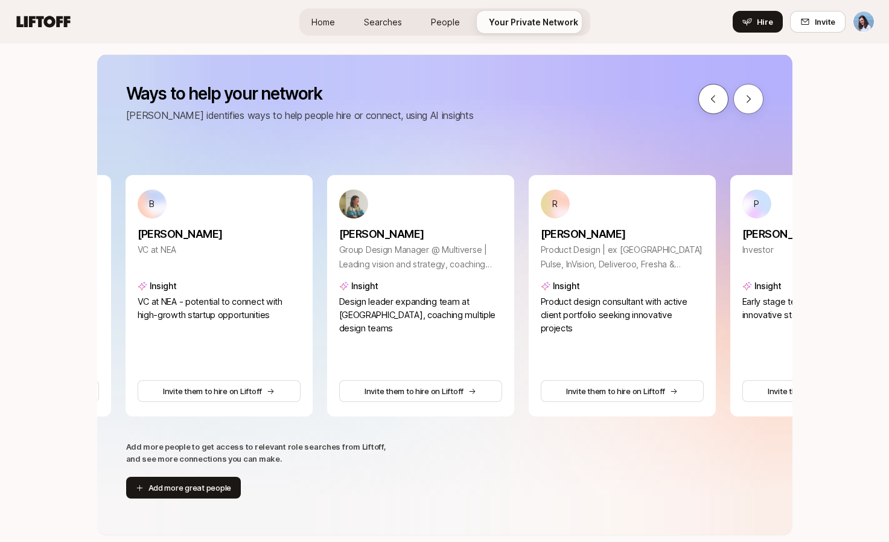
scroll to position [0, 2910]
click at [713, 100] on icon at bounding box center [713, 99] width 11 height 11
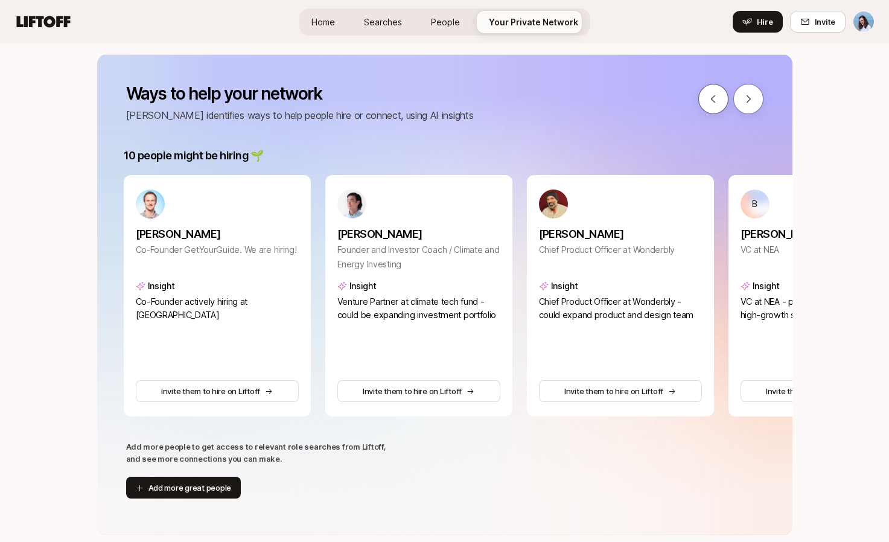
scroll to position [0, 2305]
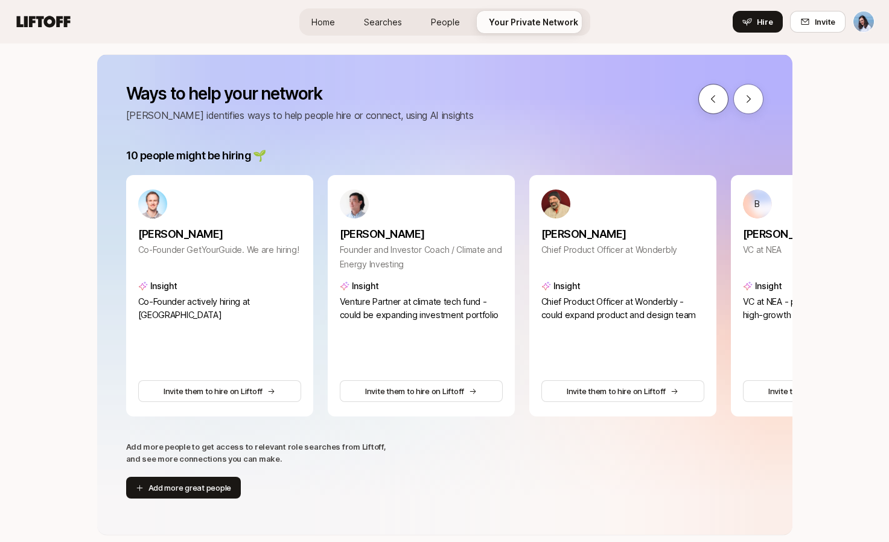
click at [713, 100] on icon at bounding box center [713, 99] width 11 height 11
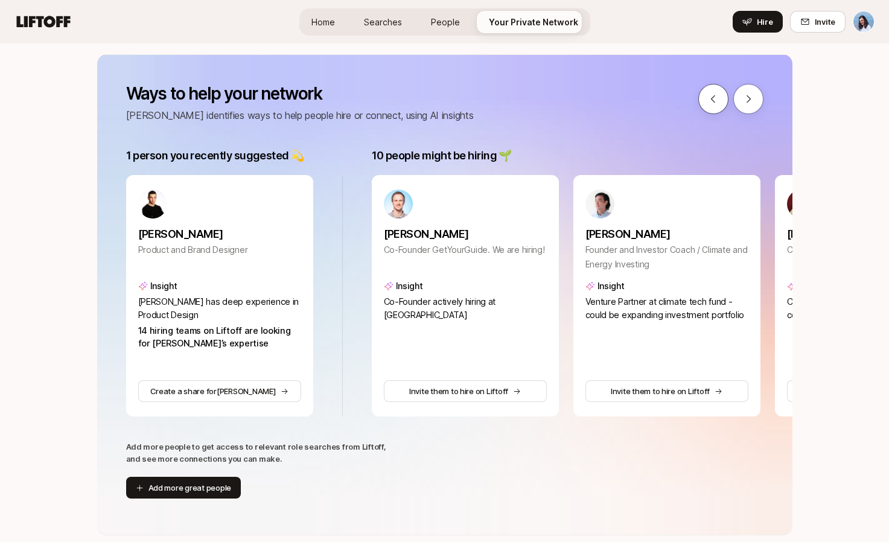
click at [713, 100] on icon at bounding box center [713, 99] width 11 height 11
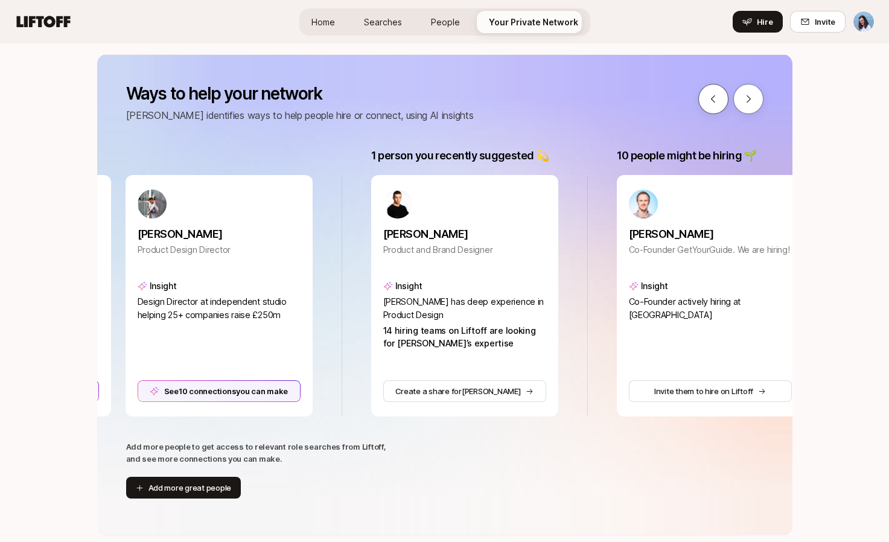
scroll to position [0, 1814]
click at [479, 391] on button "Create a share for Chris" at bounding box center [465, 392] width 165 height 22
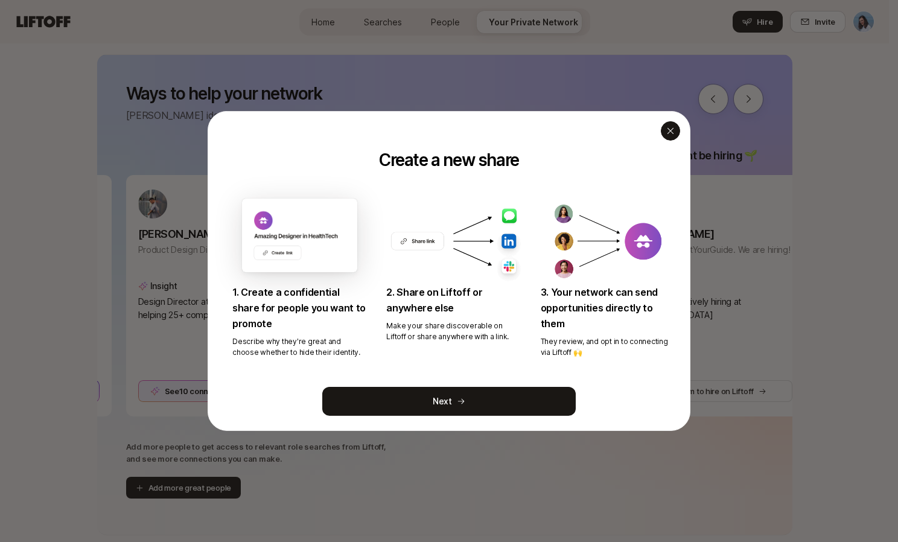
click at [671, 126] on div "button" at bounding box center [670, 130] width 19 height 19
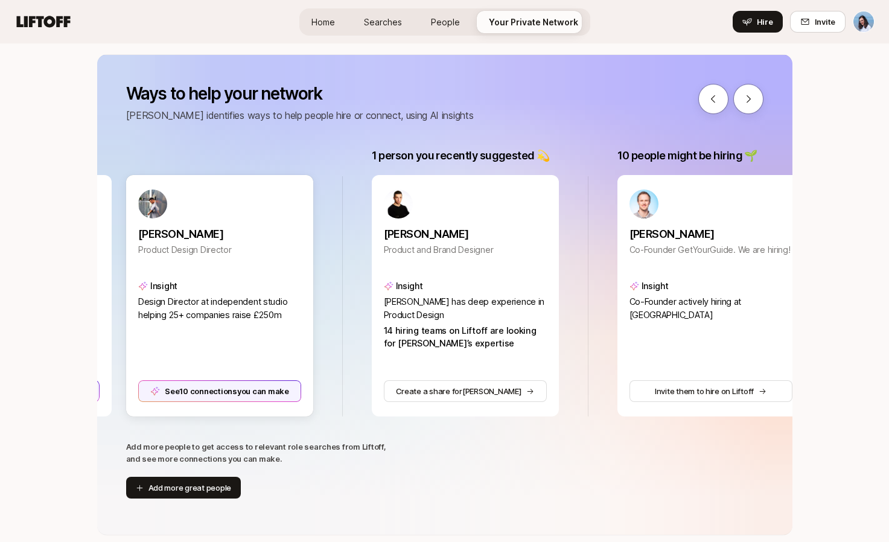
click at [268, 394] on div "See 10 connections you can make" at bounding box center [219, 391] width 163 height 22
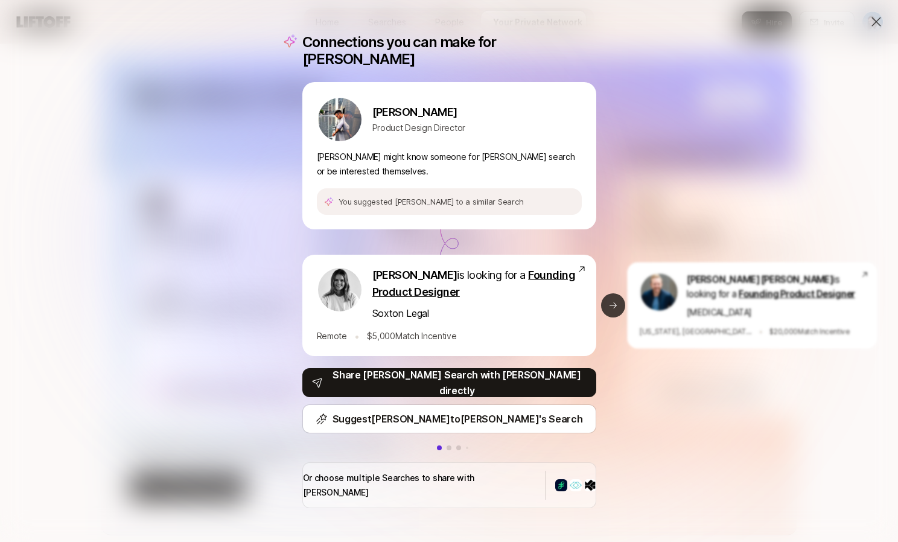
click at [608, 305] on icon at bounding box center [613, 306] width 10 height 10
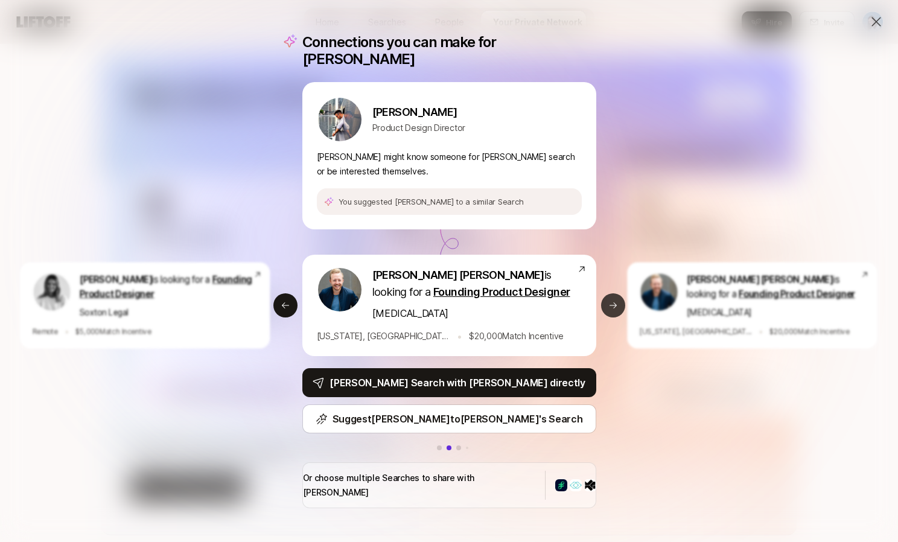
click at [613, 305] on icon at bounding box center [613, 306] width 10 height 10
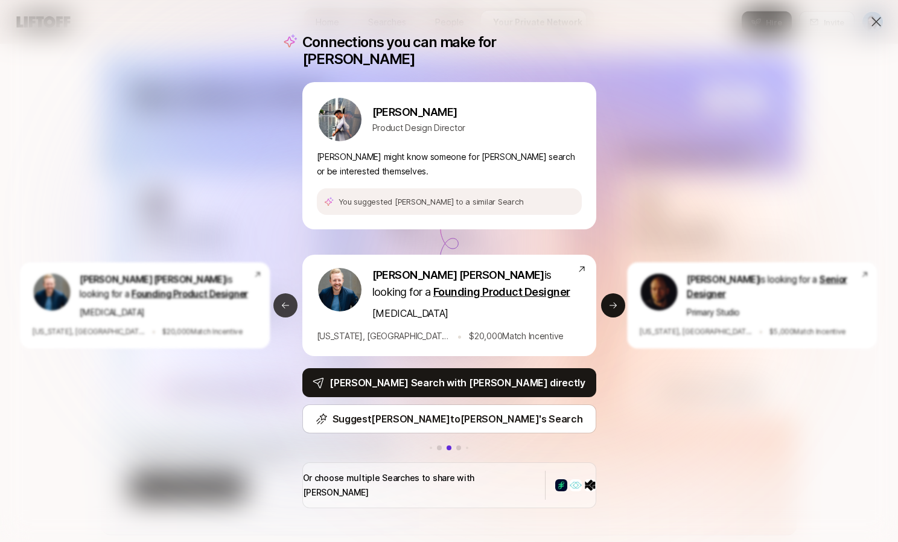
click at [275, 299] on button "Previous slide" at bounding box center [285, 305] width 24 height 24
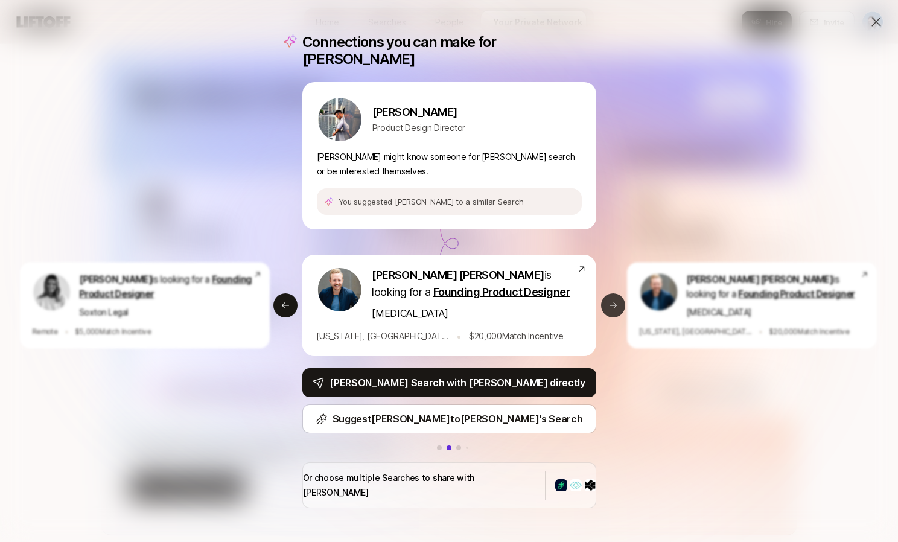
click at [609, 304] on icon at bounding box center [612, 305] width 7 height 6
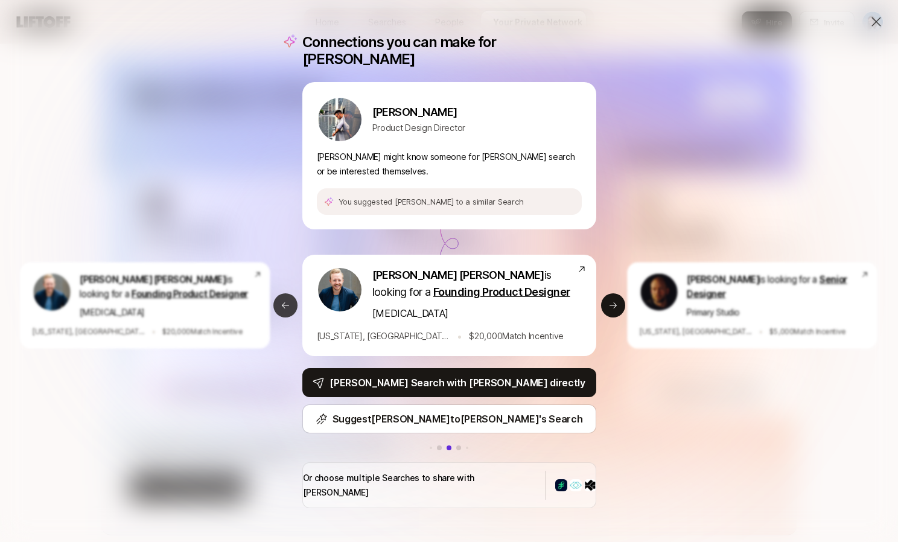
click at [282, 302] on icon at bounding box center [286, 306] width 10 height 10
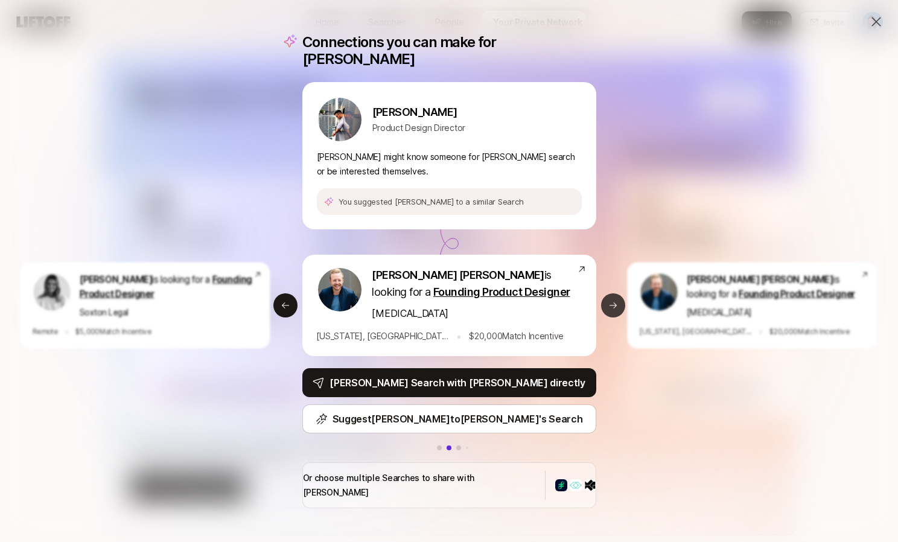
click at [608, 304] on icon at bounding box center [613, 306] width 10 height 10
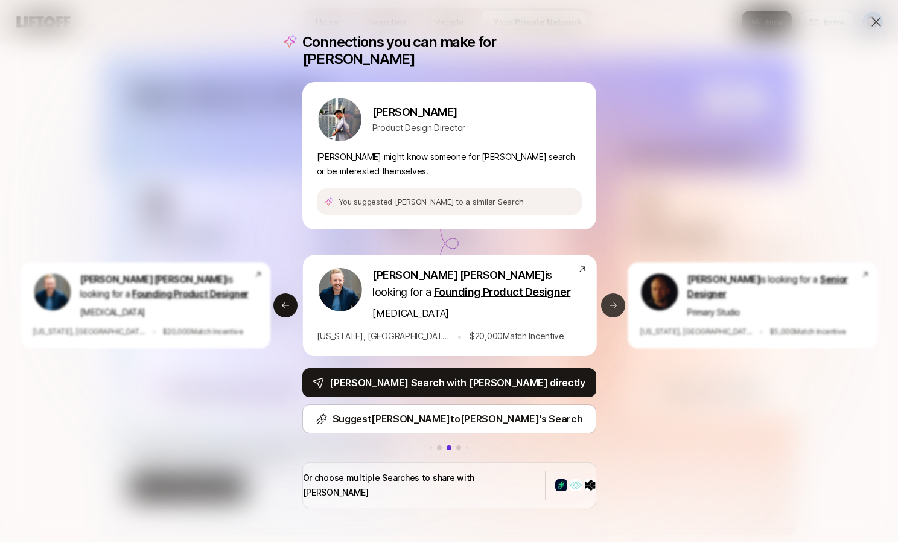
click at [608, 305] on icon at bounding box center [613, 306] width 10 height 10
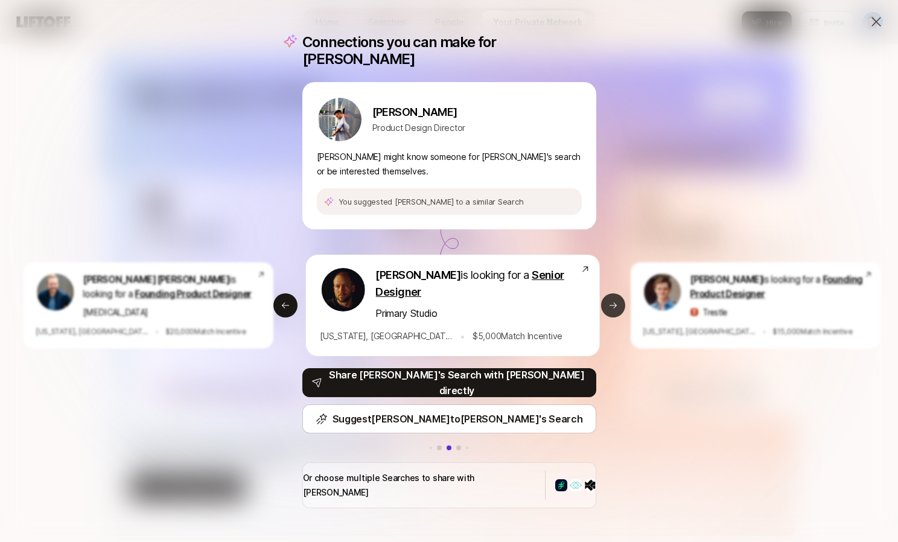
click at [608, 305] on icon at bounding box center [613, 306] width 10 height 10
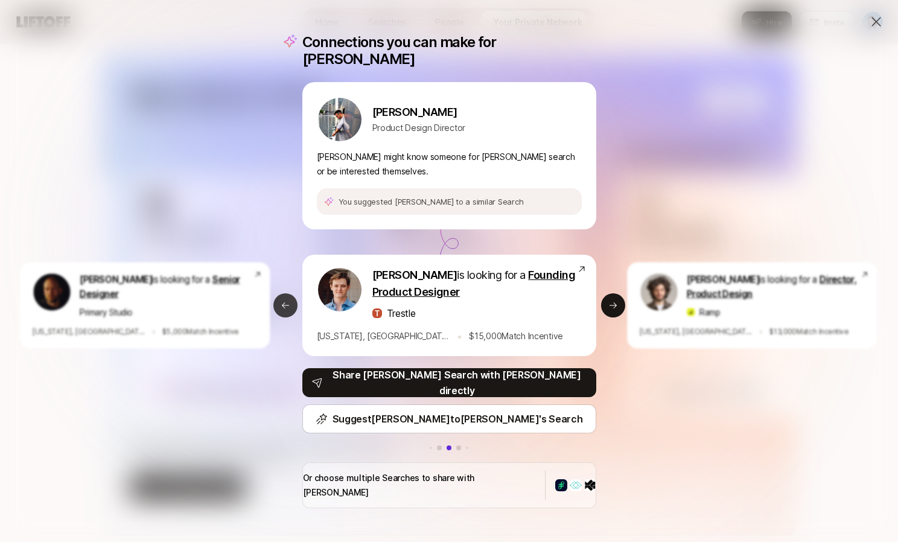
click at [282, 301] on icon at bounding box center [286, 306] width 10 height 10
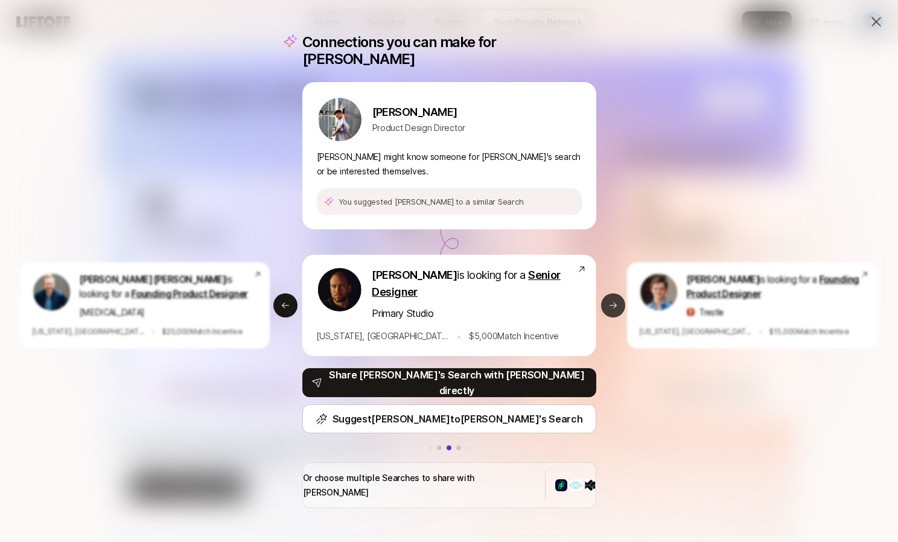
click at [609, 301] on icon at bounding box center [613, 306] width 10 height 10
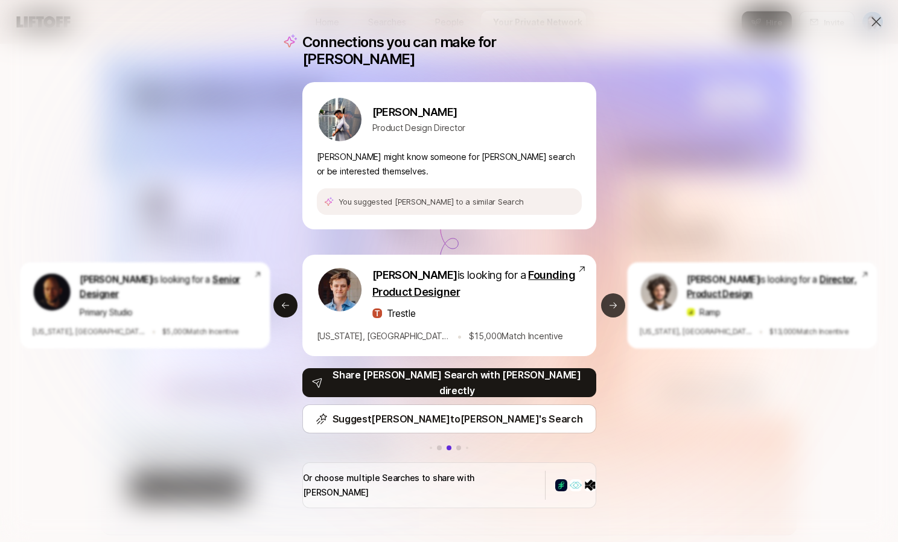
click at [609, 301] on icon at bounding box center [613, 306] width 10 height 10
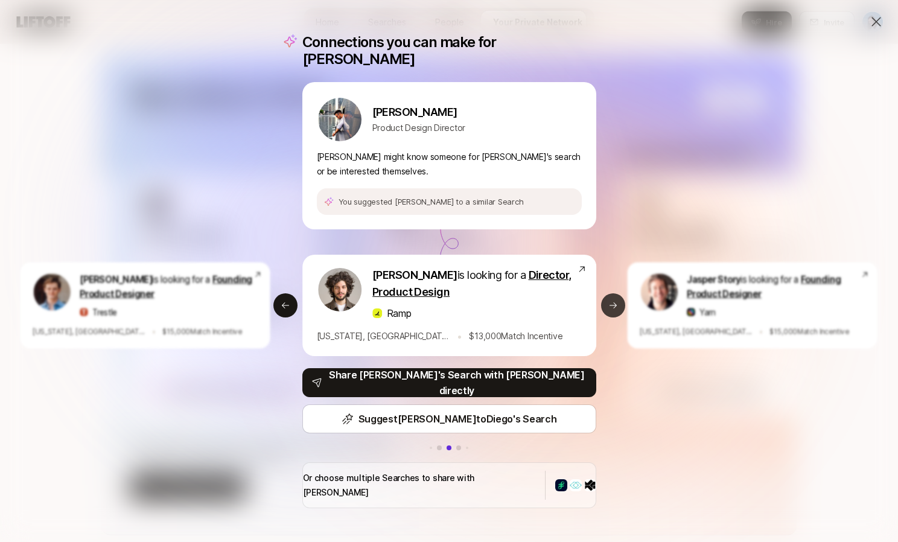
click at [609, 301] on icon at bounding box center [613, 306] width 10 height 10
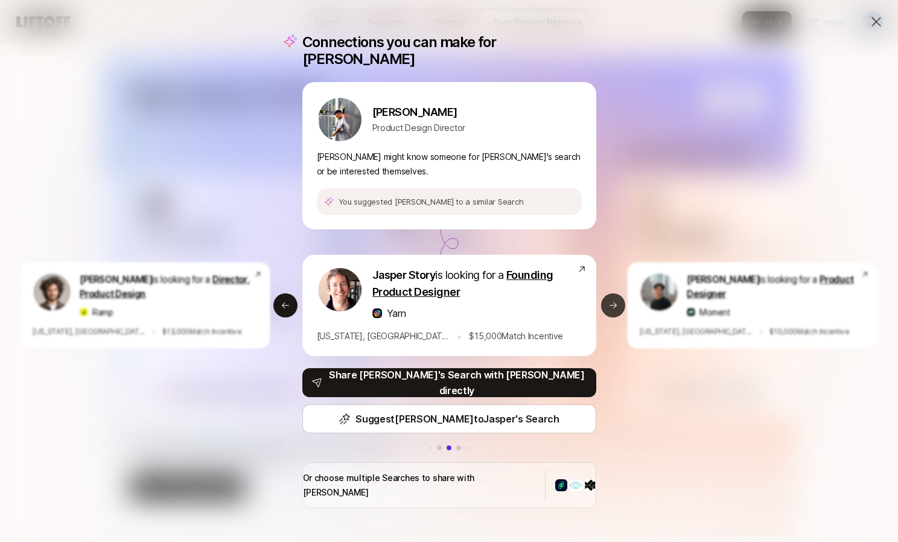
click at [609, 301] on icon at bounding box center [613, 306] width 10 height 10
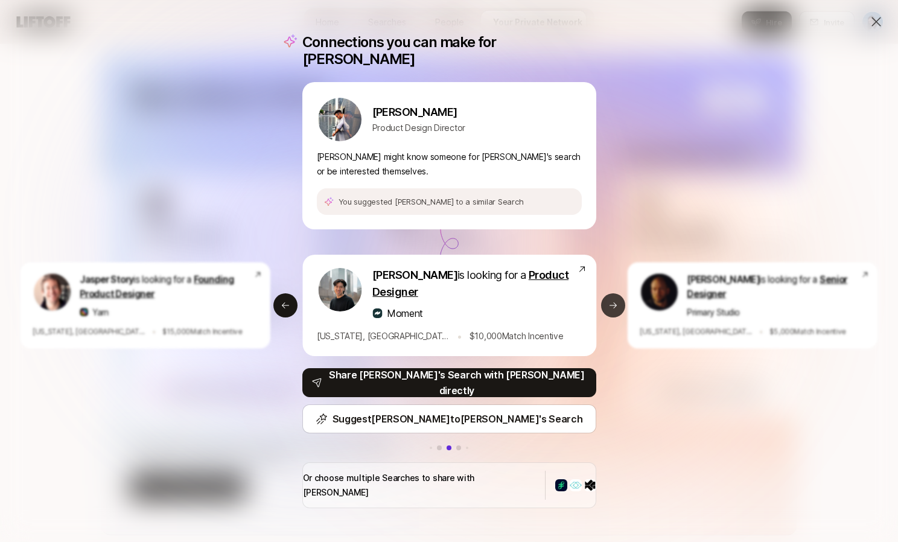
click at [608, 301] on icon at bounding box center [613, 306] width 10 height 10
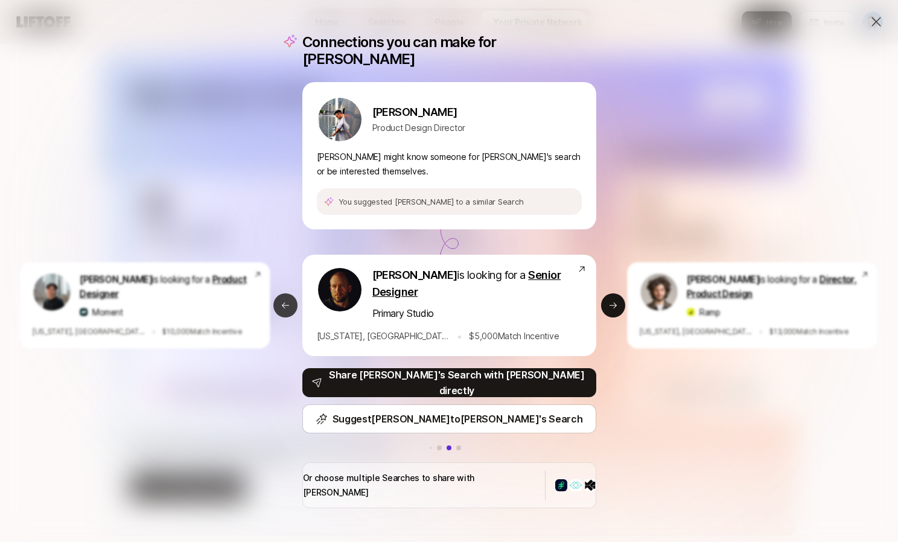
click at [281, 303] on icon at bounding box center [286, 306] width 10 height 10
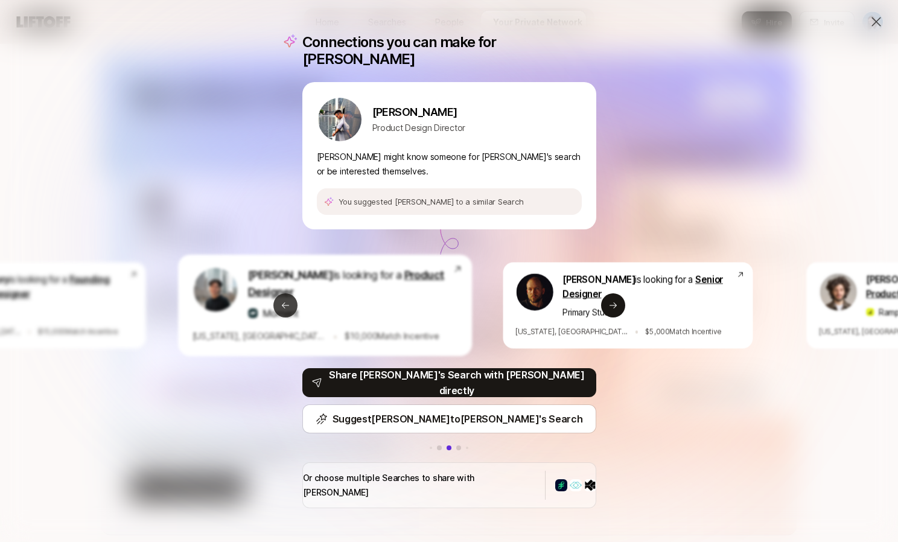
click at [281, 303] on icon at bounding box center [286, 306] width 10 height 10
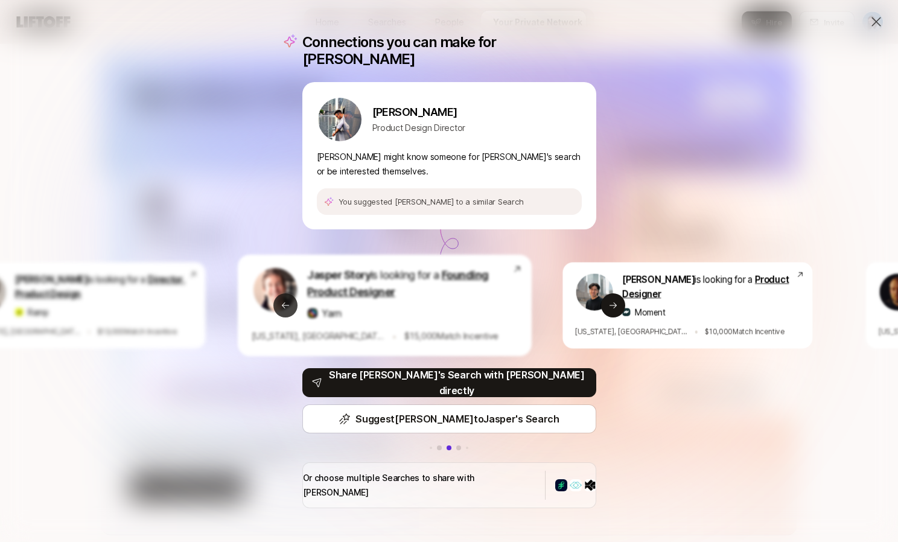
click at [281, 303] on icon at bounding box center [286, 306] width 10 height 10
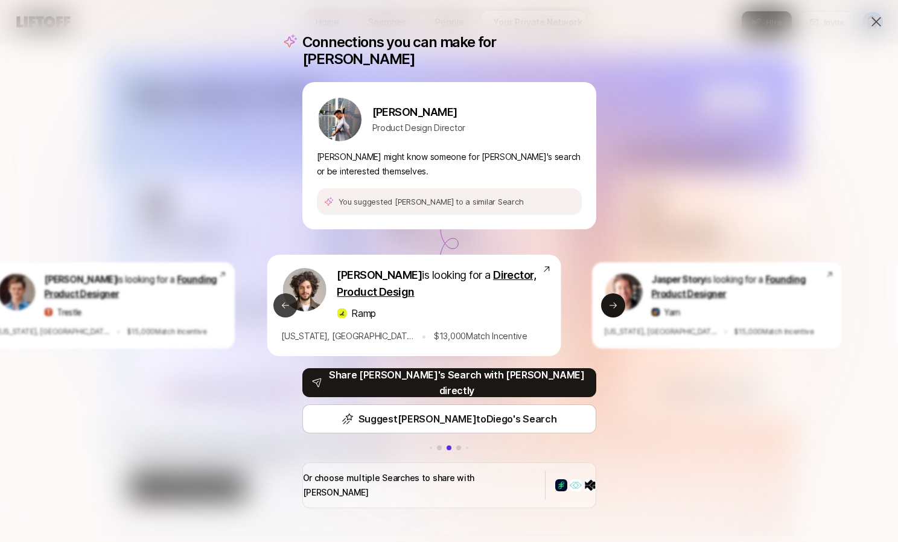
click at [281, 303] on icon at bounding box center [286, 306] width 10 height 10
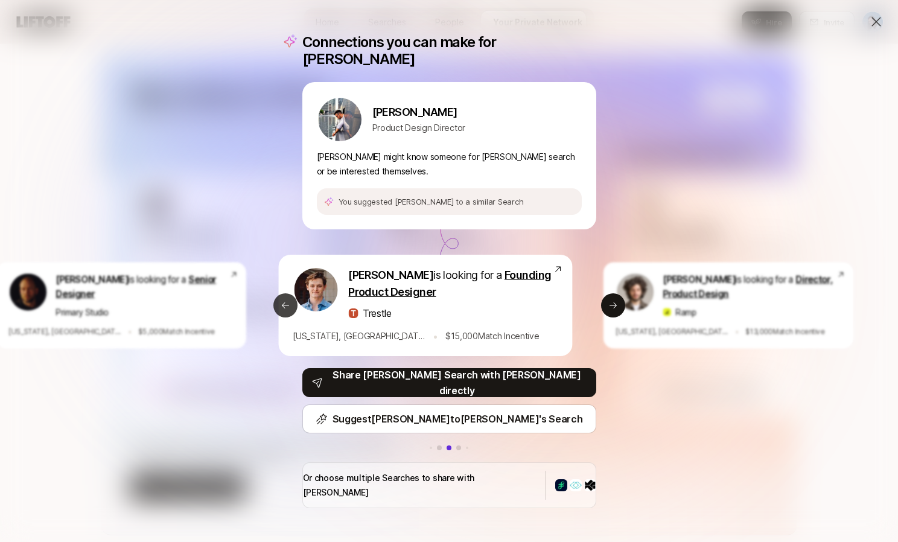
click at [281, 303] on icon at bounding box center [286, 306] width 10 height 10
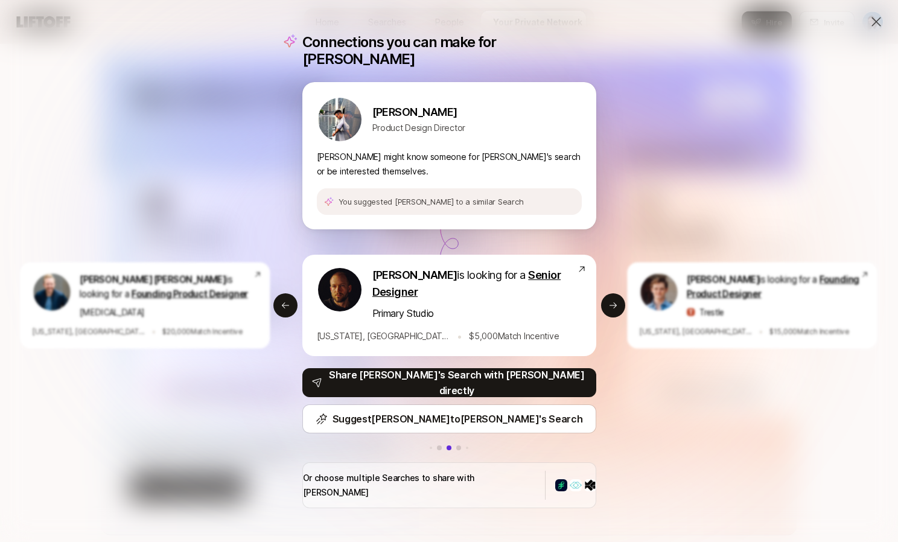
click at [416, 110] on p "Sean Geraghty" at bounding box center [419, 112] width 94 height 17
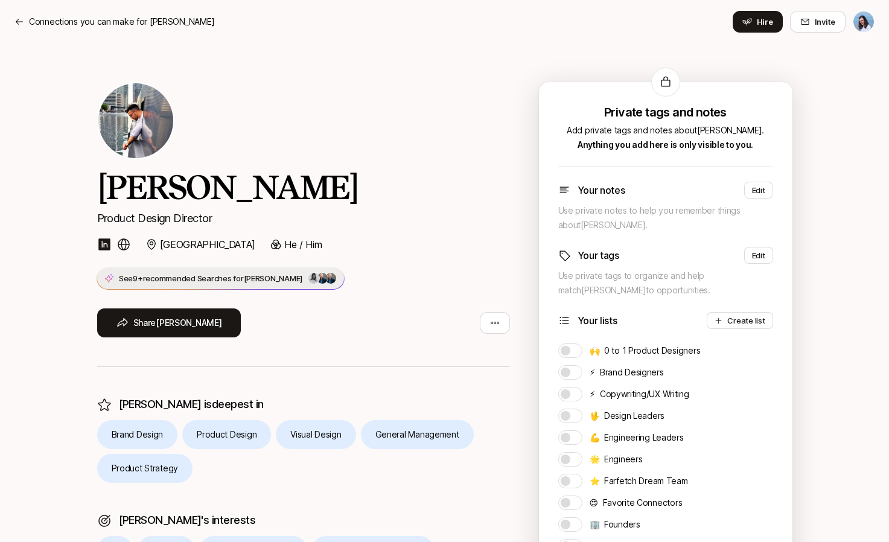
click at [308, 282] on img at bounding box center [313, 278] width 11 height 11
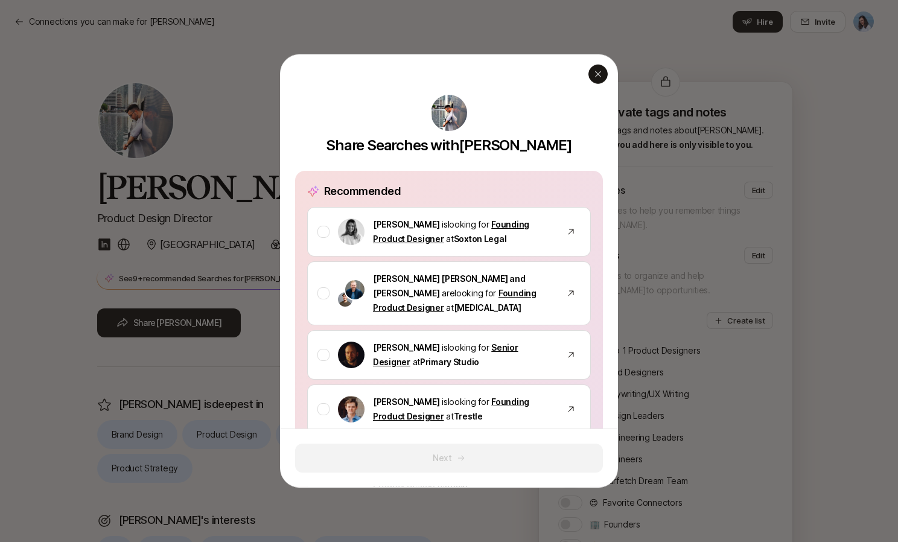
click at [593, 73] on icon "button" at bounding box center [598, 74] width 10 height 10
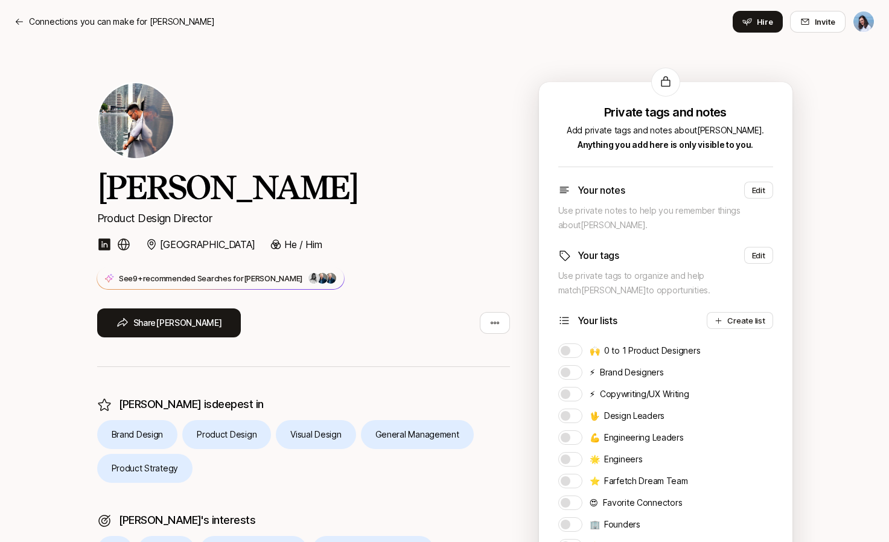
click at [328, 42] on nav "Connections you can make for Sean Hire Invite" at bounding box center [444, 21] width 889 height 43
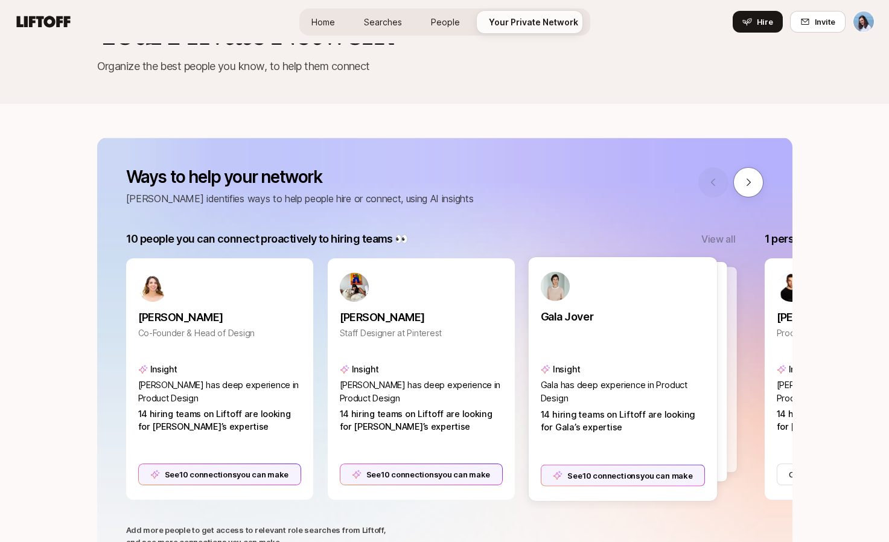
scroll to position [68, 0]
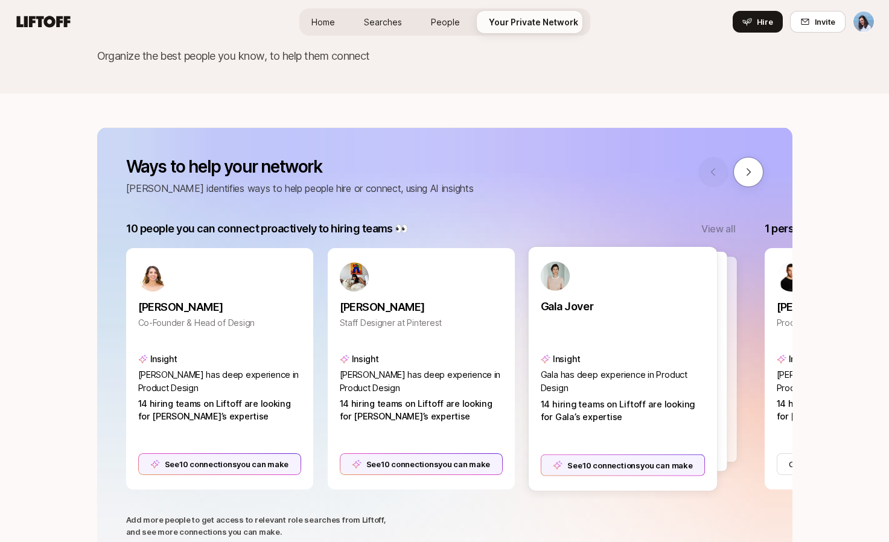
click at [622, 461] on div "See 10 connections you can make" at bounding box center [622, 465] width 165 height 22
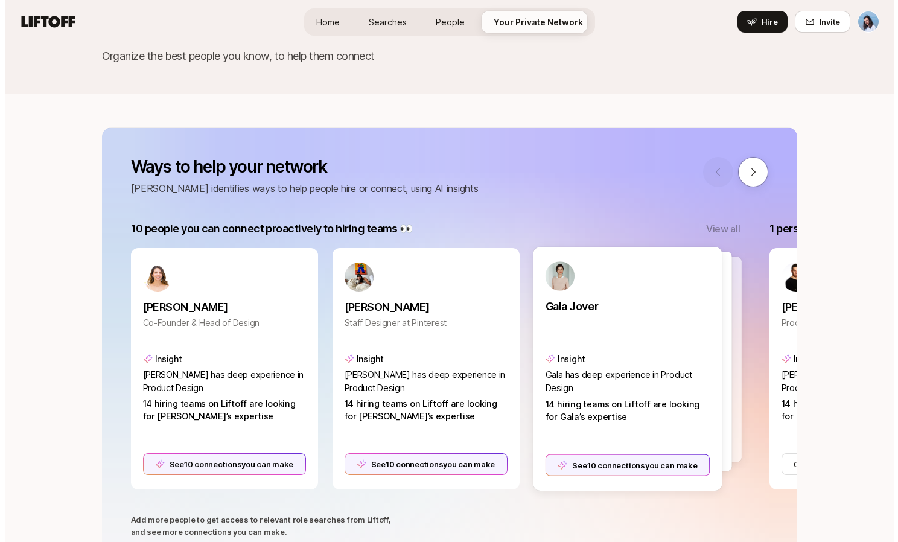
scroll to position [0, 0]
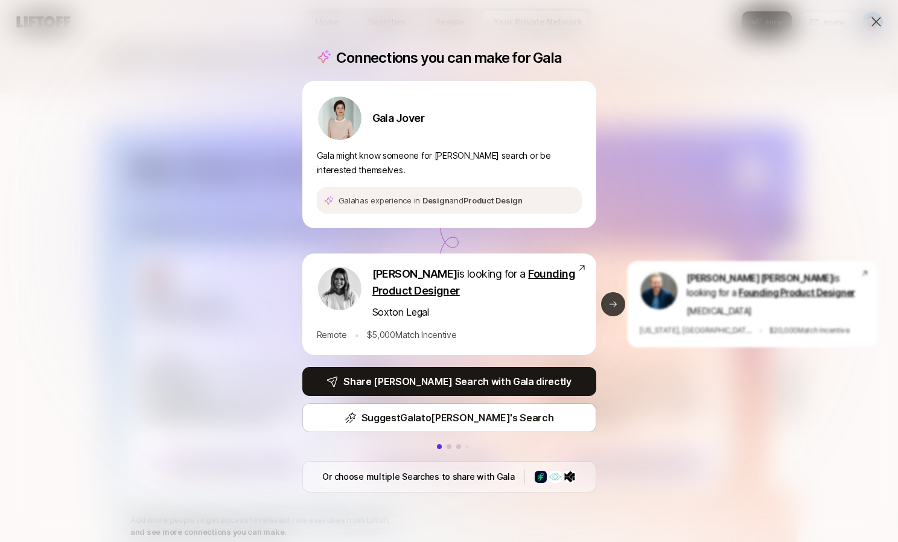
click at [608, 305] on icon at bounding box center [613, 304] width 10 height 10
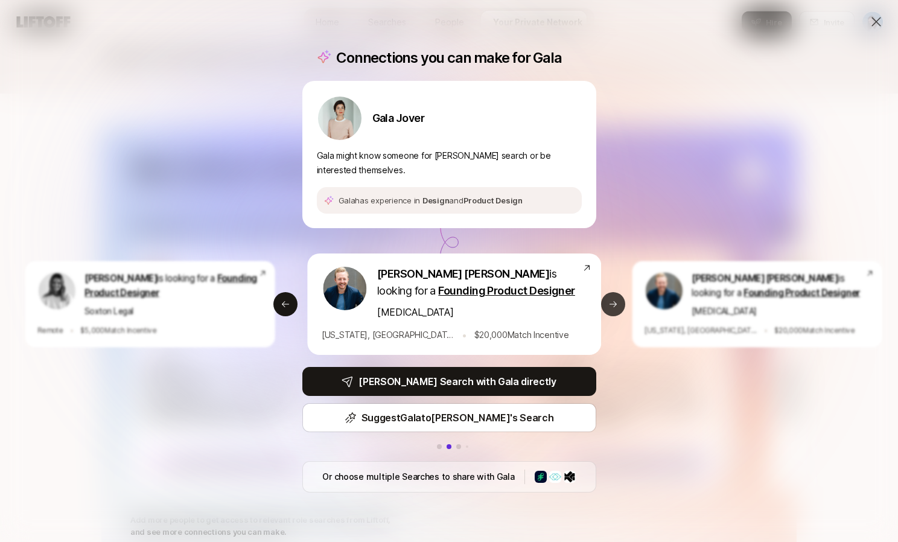
click at [608, 305] on icon at bounding box center [613, 304] width 10 height 10
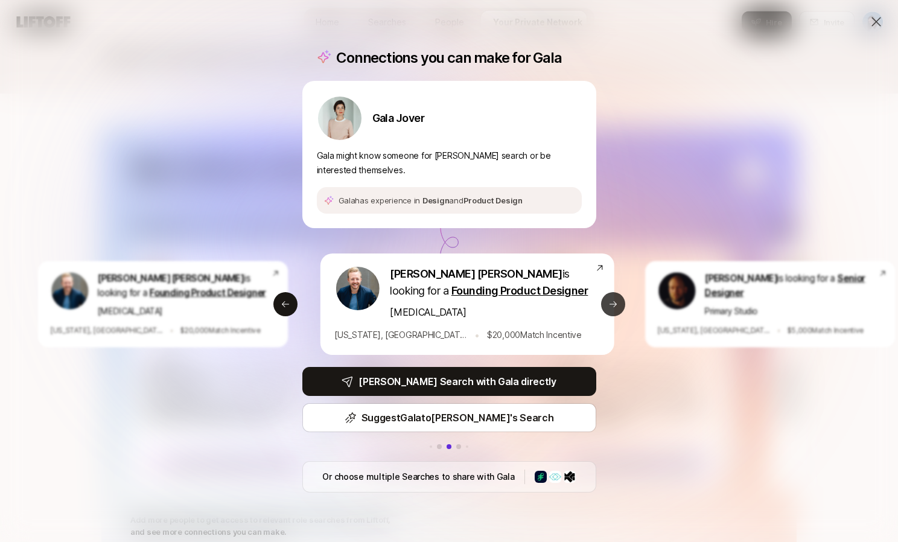
click at [608, 305] on icon at bounding box center [613, 304] width 10 height 10
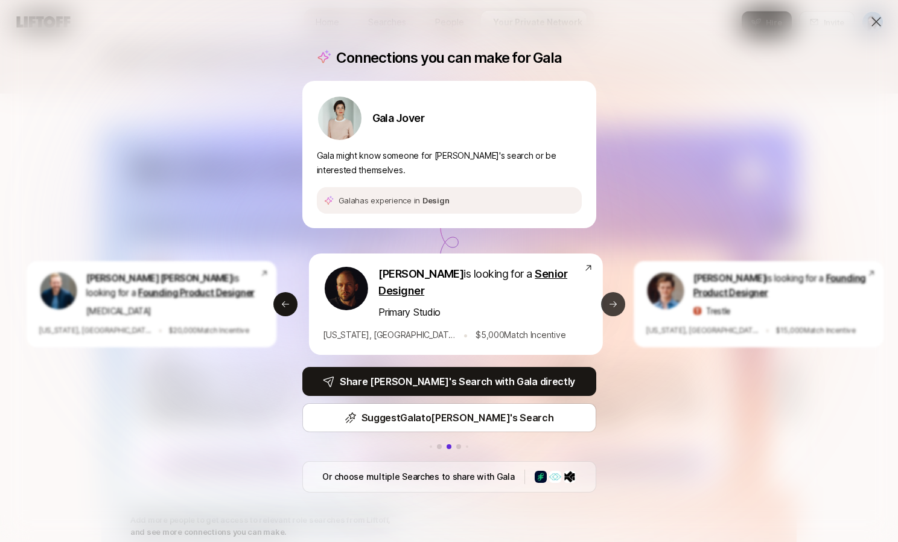
click at [608, 305] on icon at bounding box center [613, 304] width 10 height 10
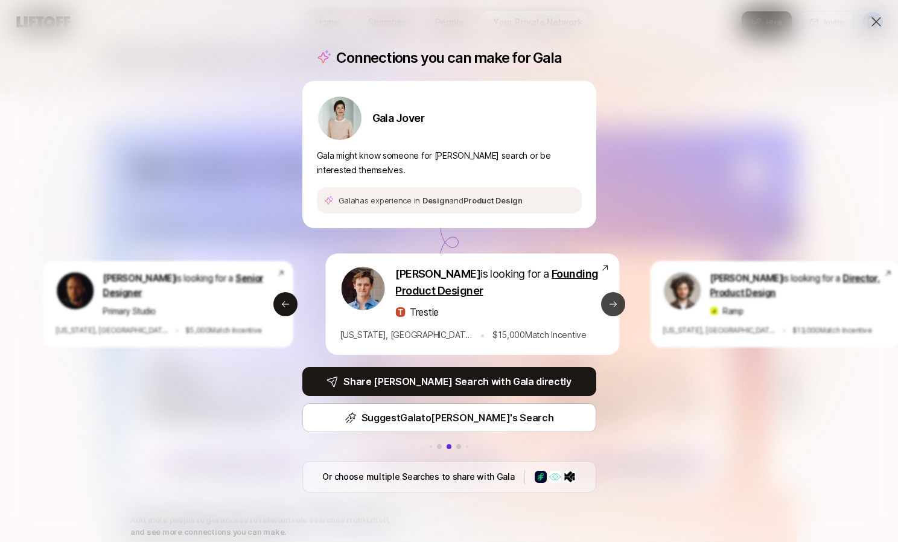
click at [608, 305] on icon at bounding box center [613, 304] width 10 height 10
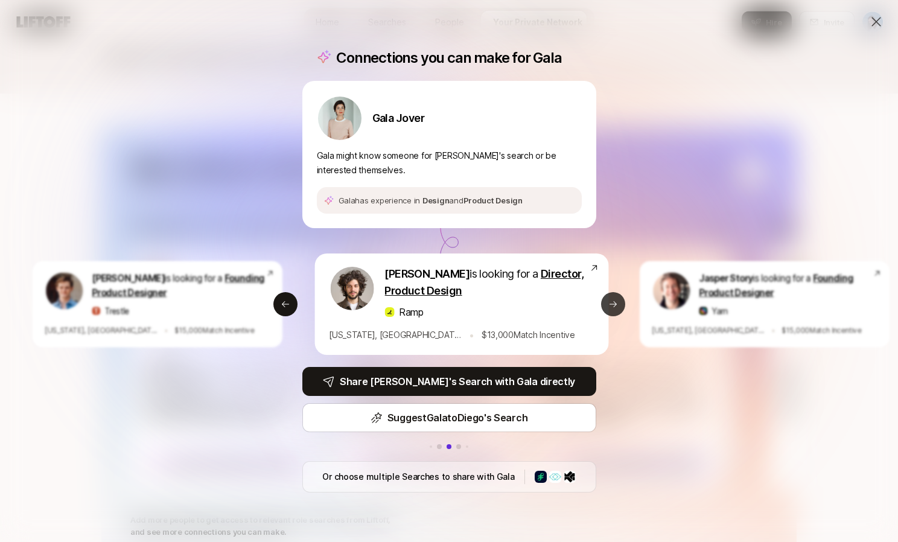
click at [608, 305] on icon at bounding box center [613, 304] width 10 height 10
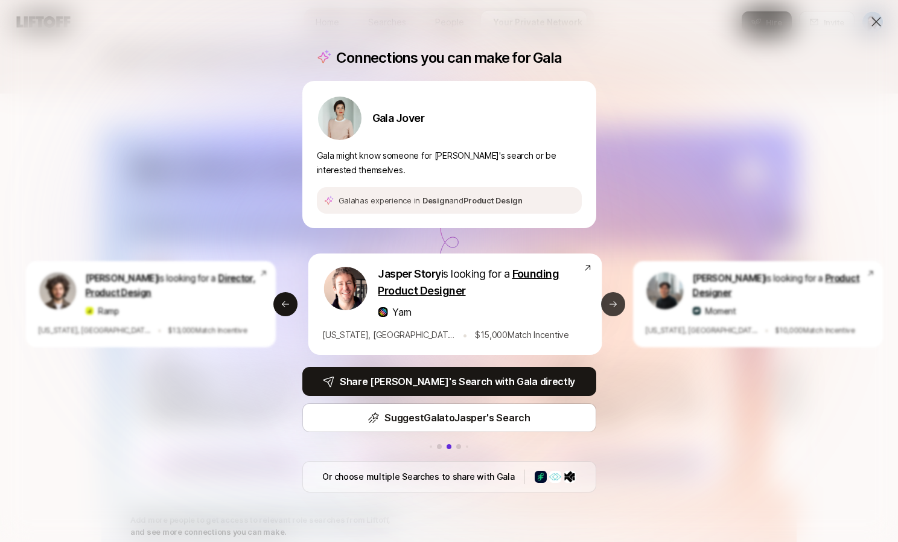
click at [608, 305] on icon at bounding box center [613, 304] width 10 height 10
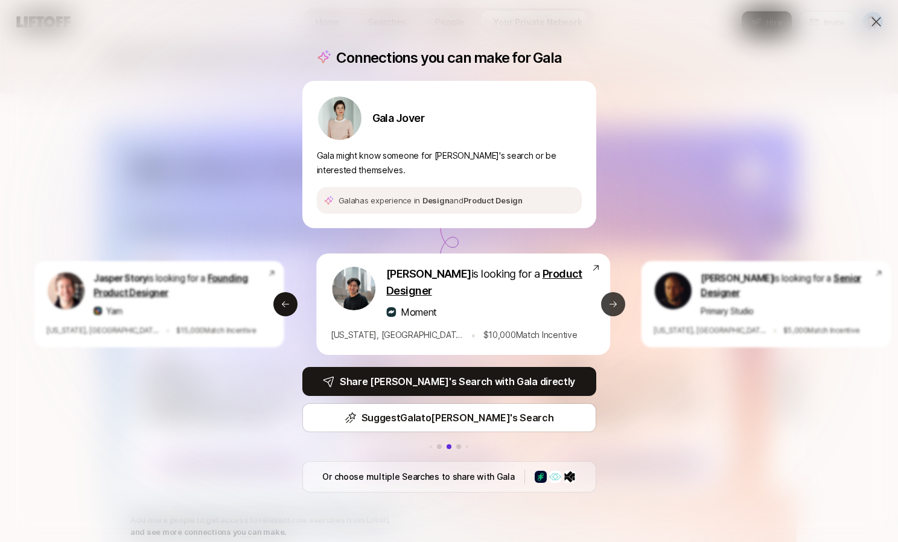
click at [608, 305] on icon at bounding box center [613, 304] width 10 height 10
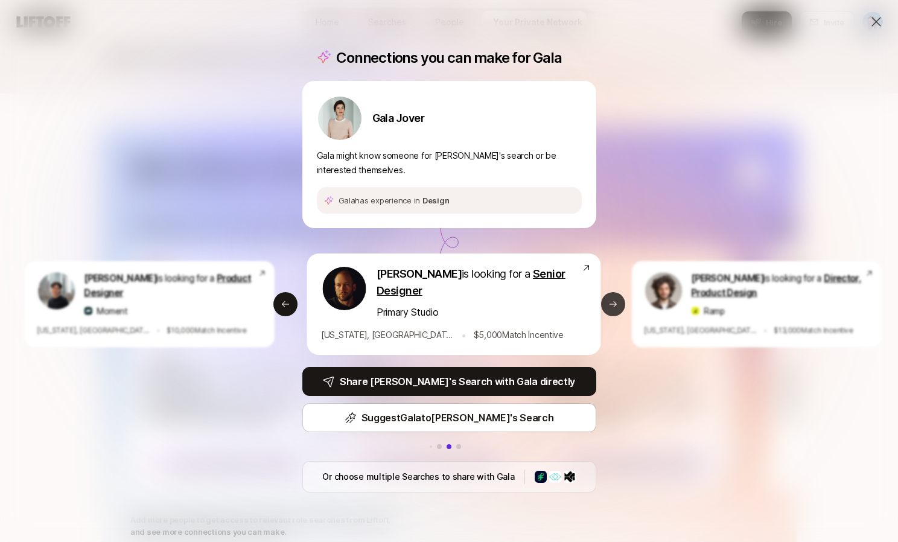
click at [608, 305] on icon at bounding box center [613, 304] width 10 height 10
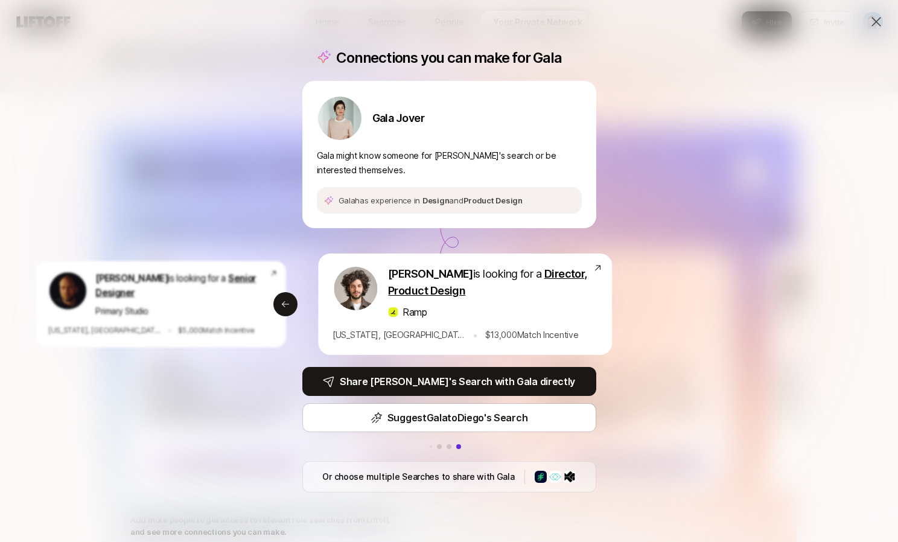
click at [608, 305] on div "Connections you can make for Gala Gala Jover Gala might know someone for Diego'…" at bounding box center [449, 271] width 898 height 542
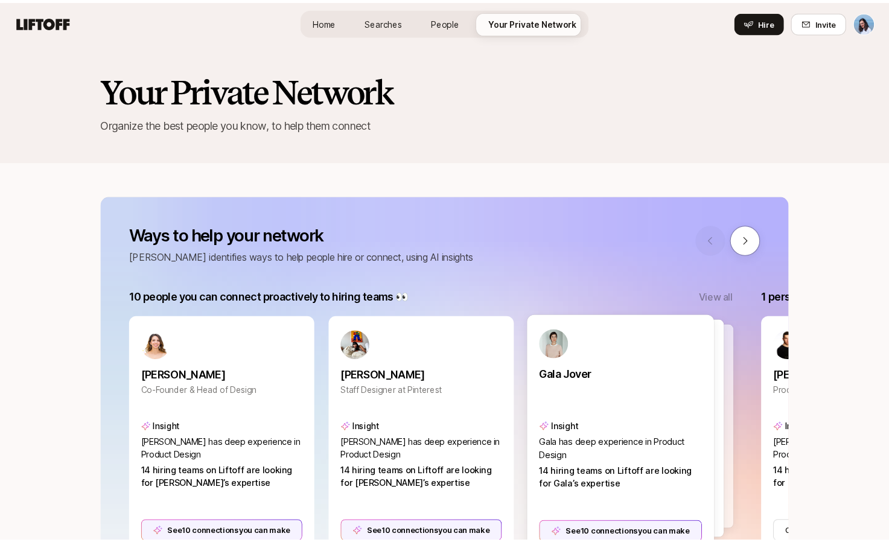
scroll to position [68, 0]
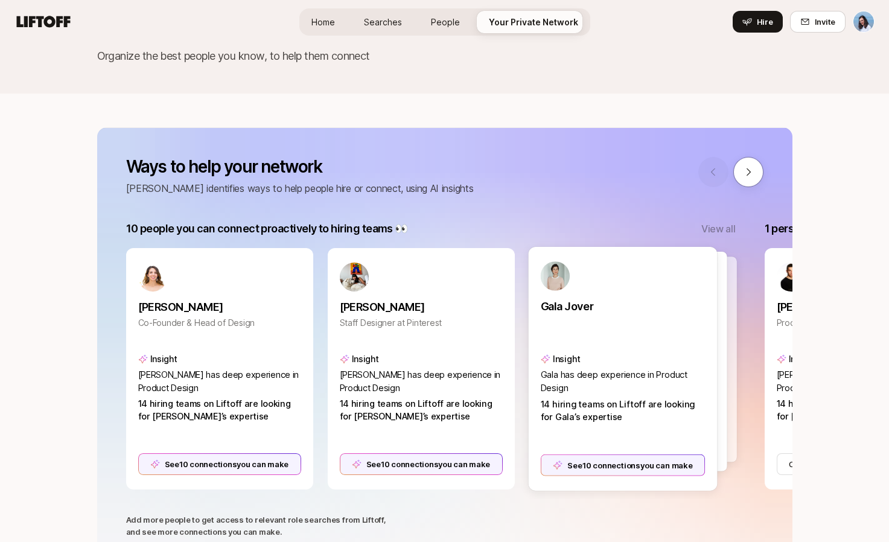
click at [608, 305] on p "Gala Jover" at bounding box center [622, 306] width 165 height 17
